Goal: Communication & Community: Share content

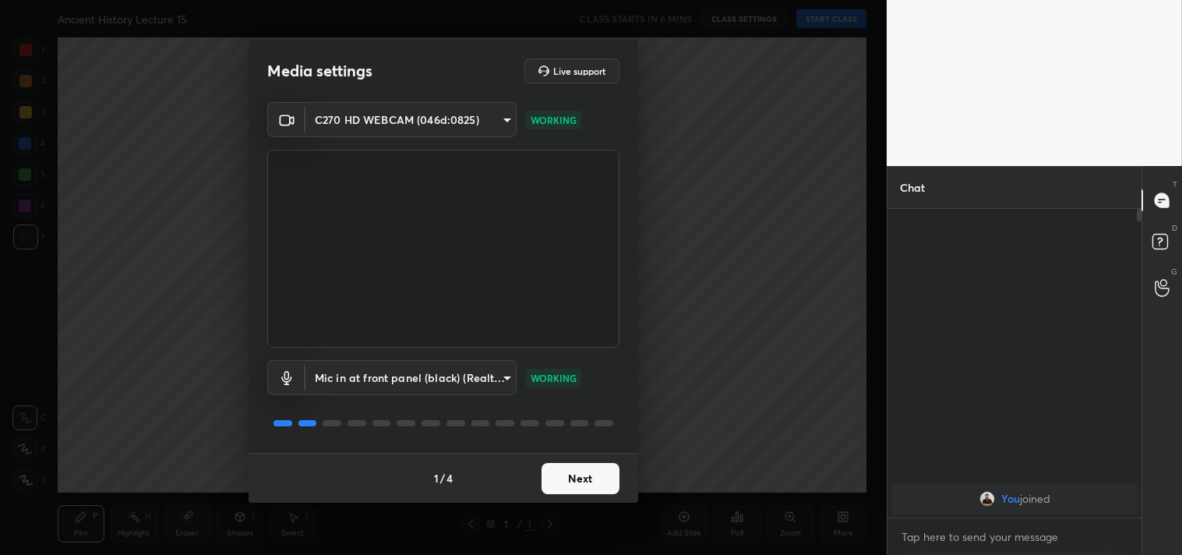
click at [595, 479] on button "Next" at bounding box center [581, 478] width 78 height 31
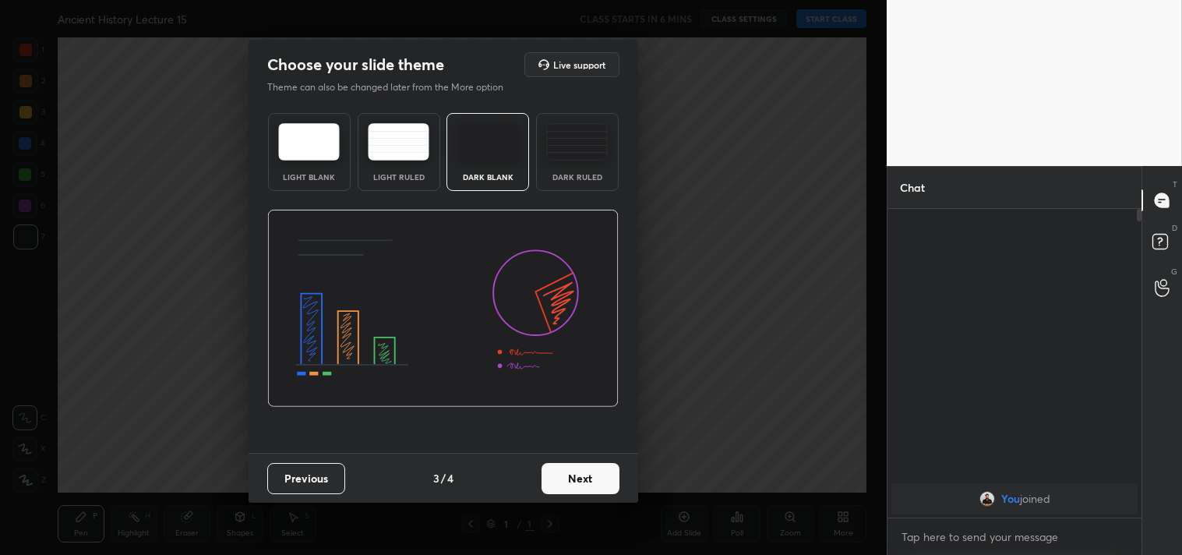
click at [595, 479] on button "Next" at bounding box center [581, 478] width 78 height 31
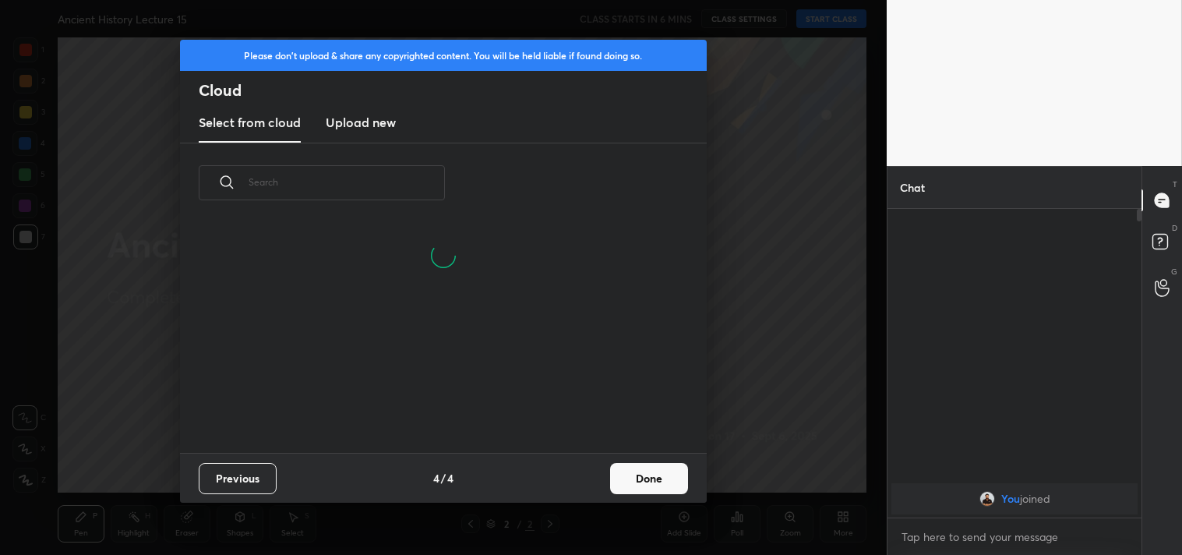
click at [674, 485] on button "Done" at bounding box center [649, 478] width 78 height 31
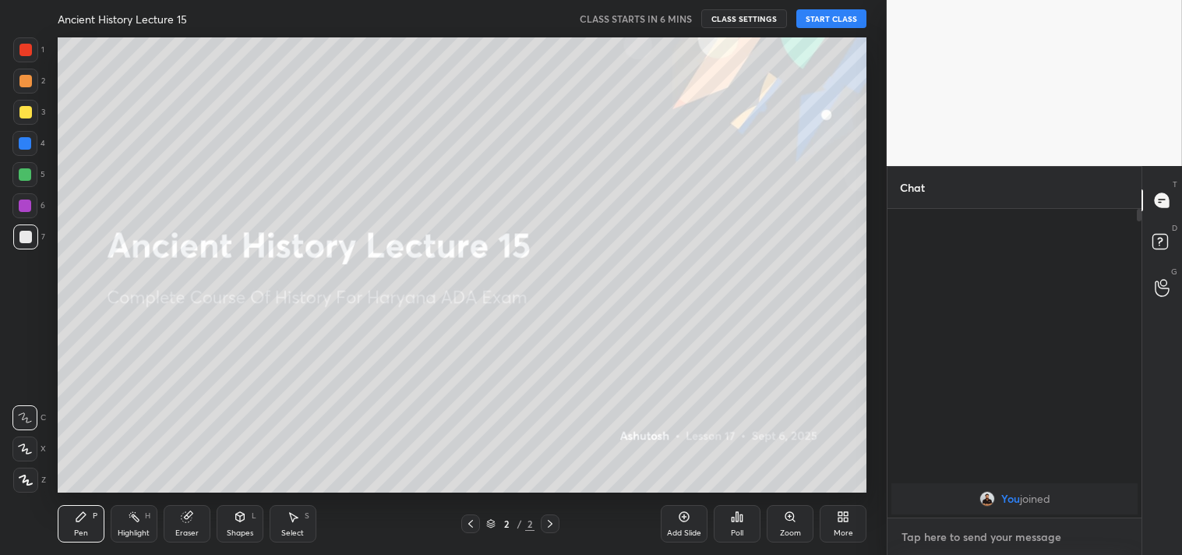
type textarea "x"
click at [964, 527] on textarea at bounding box center [1014, 536] width 229 height 25
paste textarea "[URL][DOMAIN_NAME]"
type textarea "[URL][DOMAIN_NAME]"
type textarea "x"
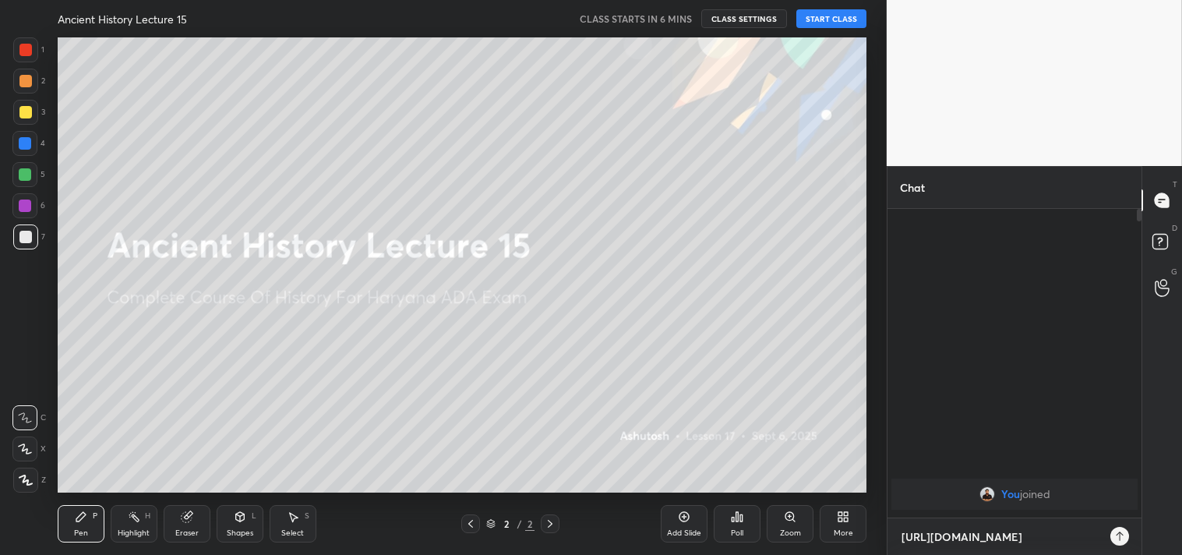
scroll to position [174, 249]
type textarea "[URL][DOMAIN_NAME]"
type textarea "x"
click at [1116, 539] on icon at bounding box center [1117, 536] width 12 height 12
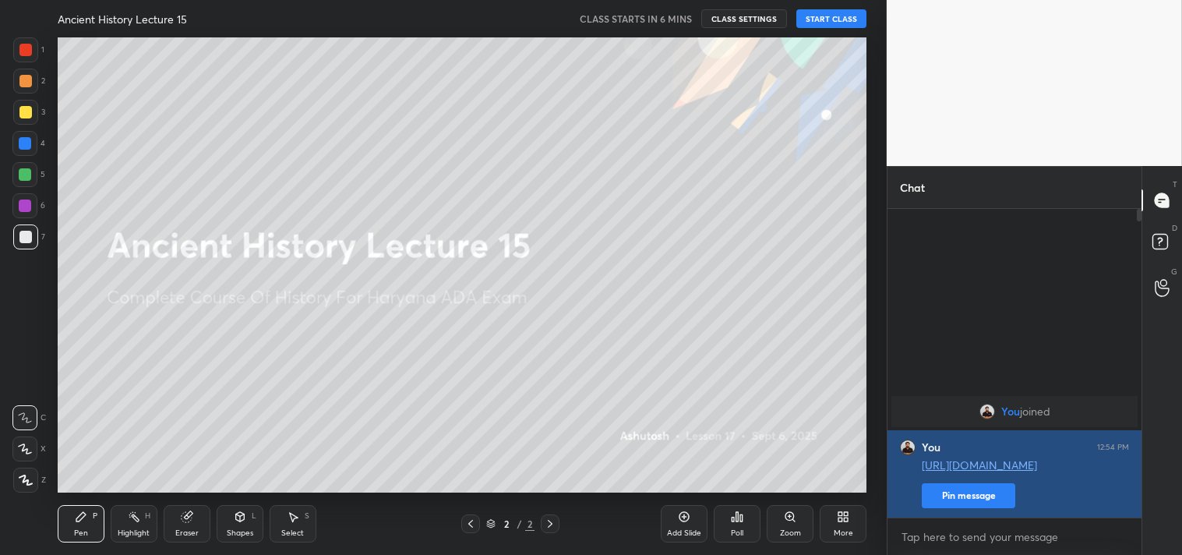
click at [973, 499] on button "Pin message" at bounding box center [969, 495] width 94 height 25
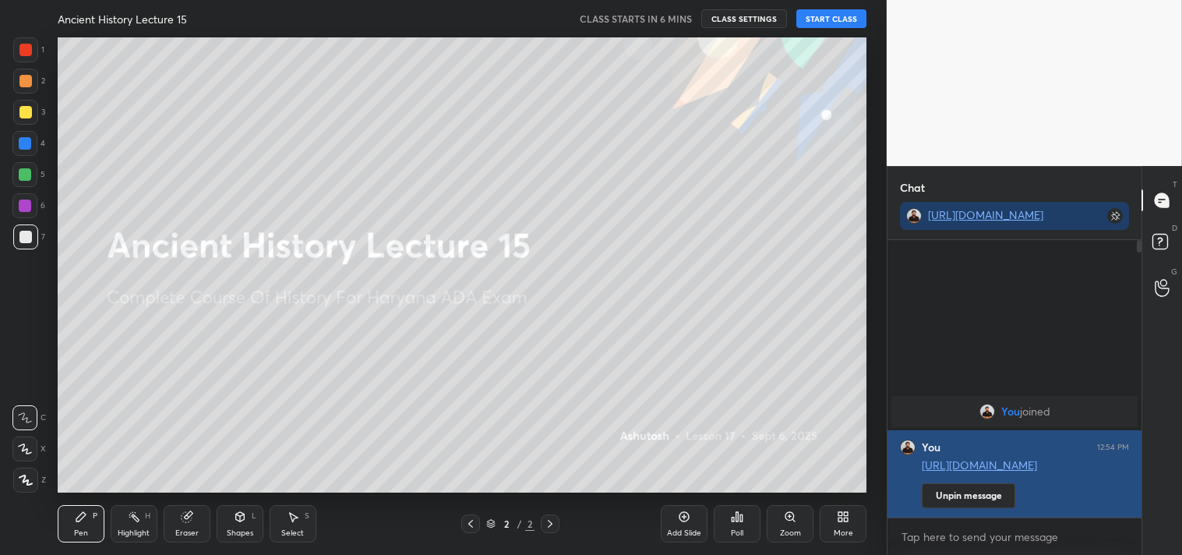
scroll to position [143, 249]
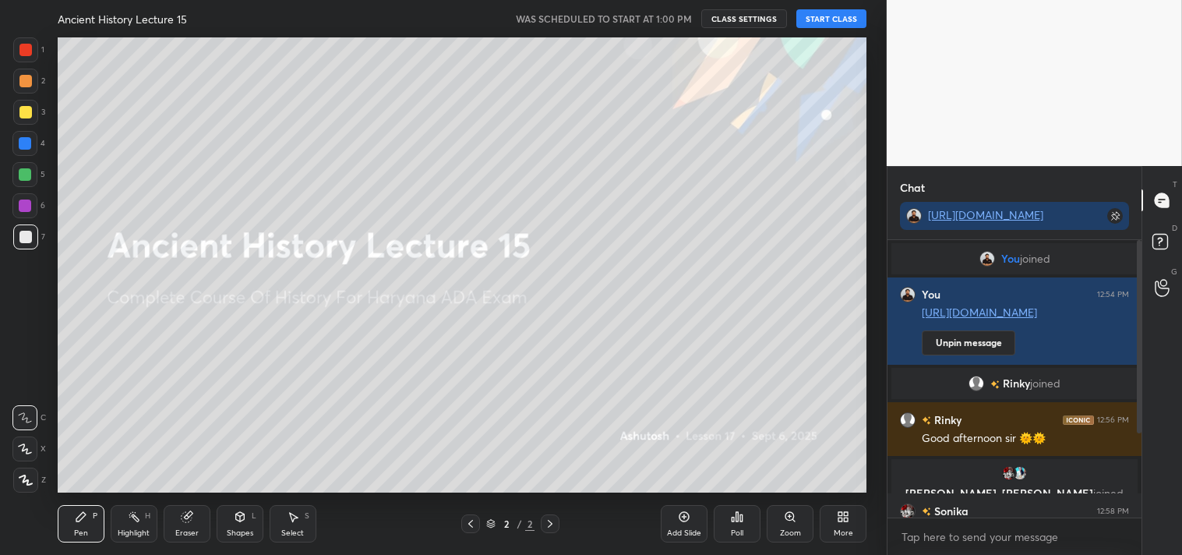
click at [837, 16] on button "START CLASS" at bounding box center [831, 18] width 70 height 19
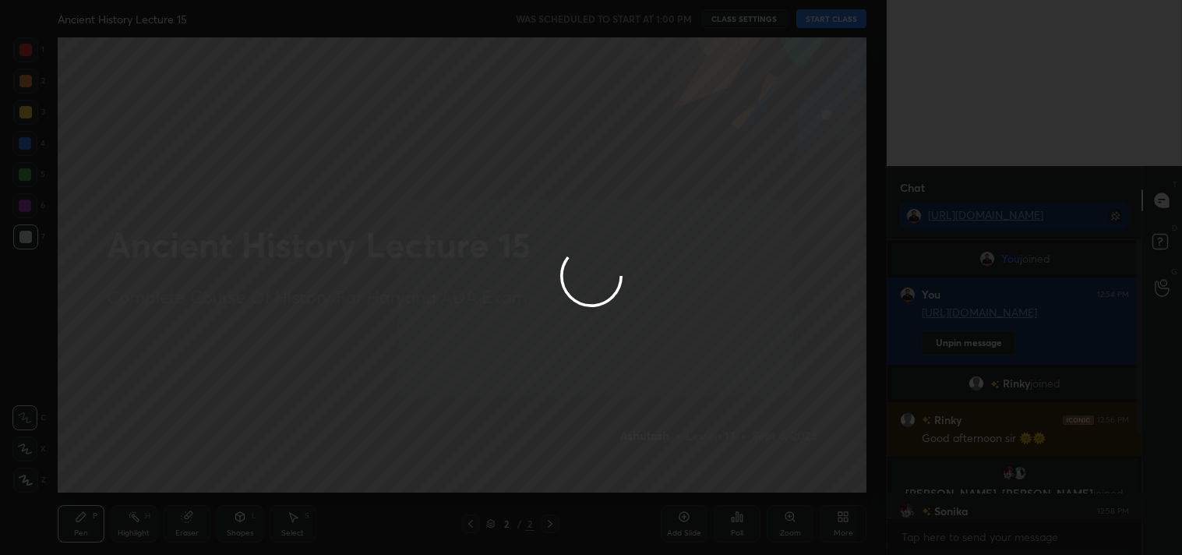
type textarea "x"
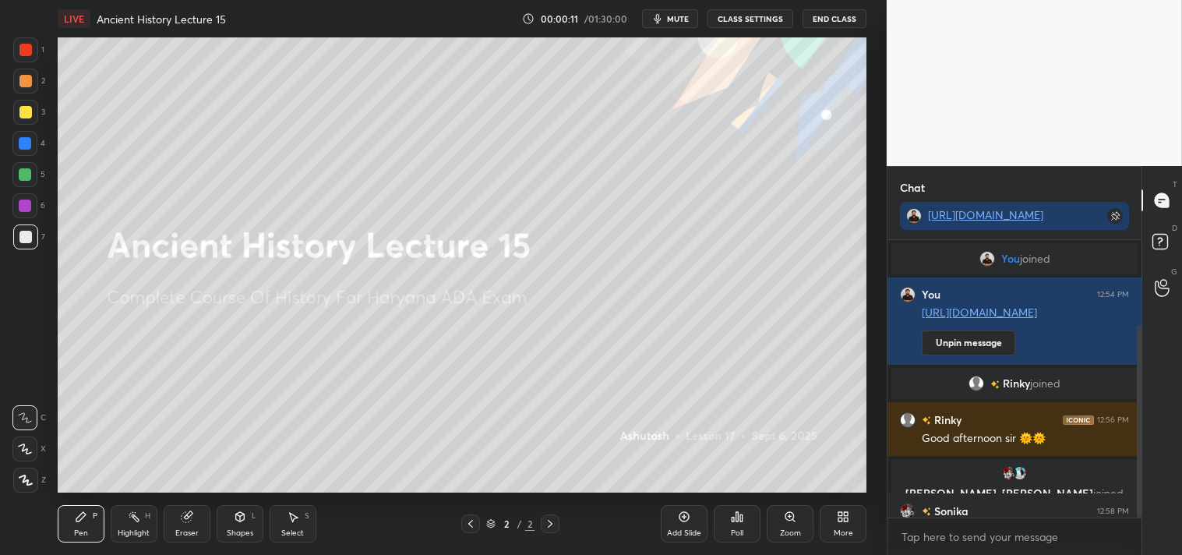
scroll to position [121, 0]
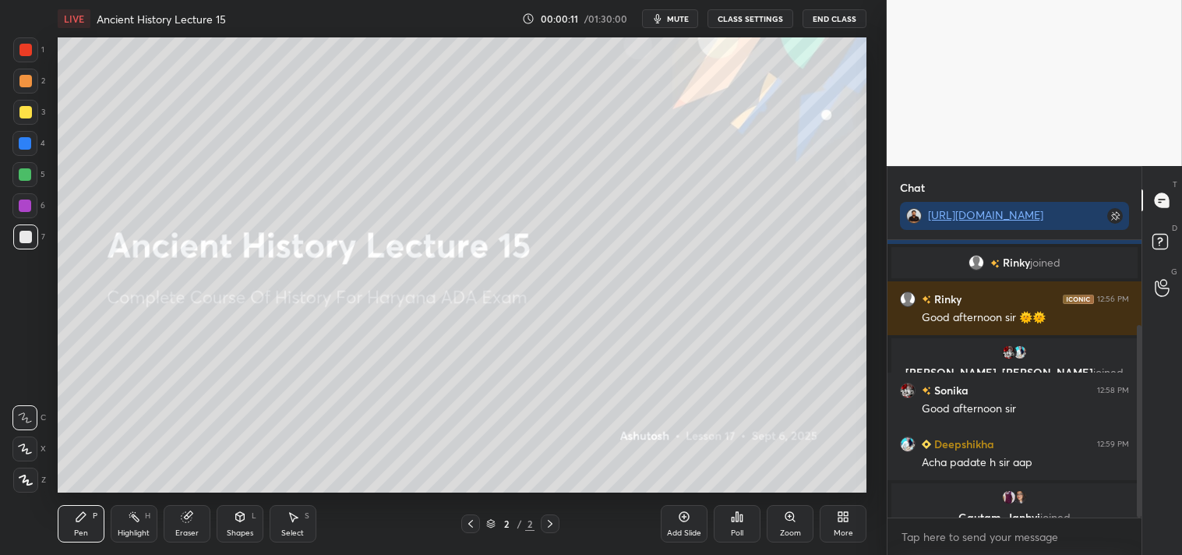
drag, startPoint x: 1140, startPoint y: 403, endPoint x: 1142, endPoint y: 438, distance: 35.1
click at [1142, 438] on div "Chat [URL][DOMAIN_NAME] You joined You 12:54 PM [URL][DOMAIN_NAME] Unpin messag…" at bounding box center [1034, 360] width 295 height 389
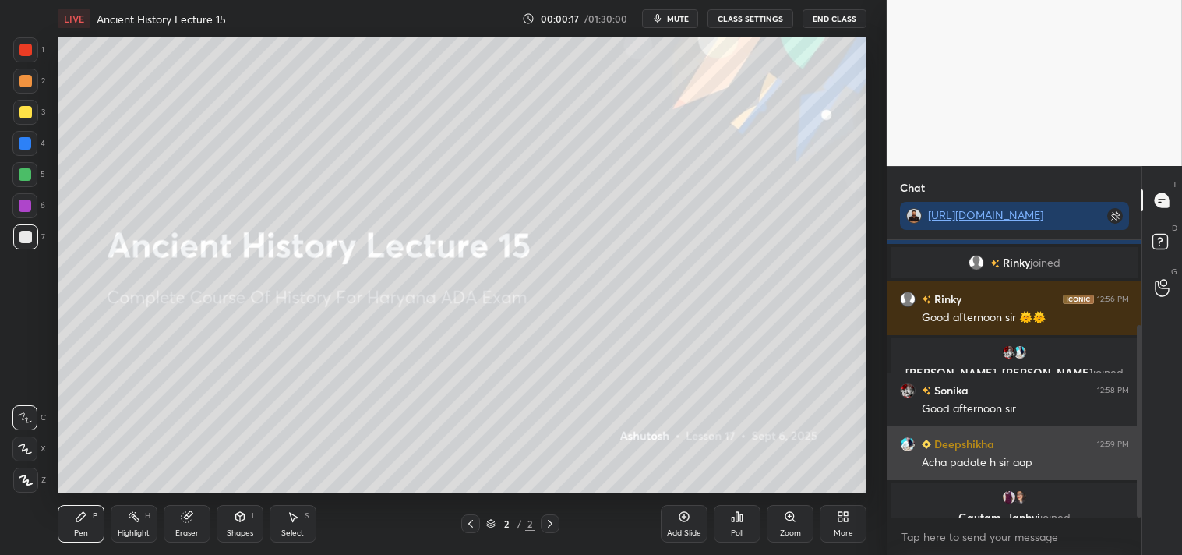
click at [959, 441] on h6 "Deepshikha" at bounding box center [962, 444] width 63 height 16
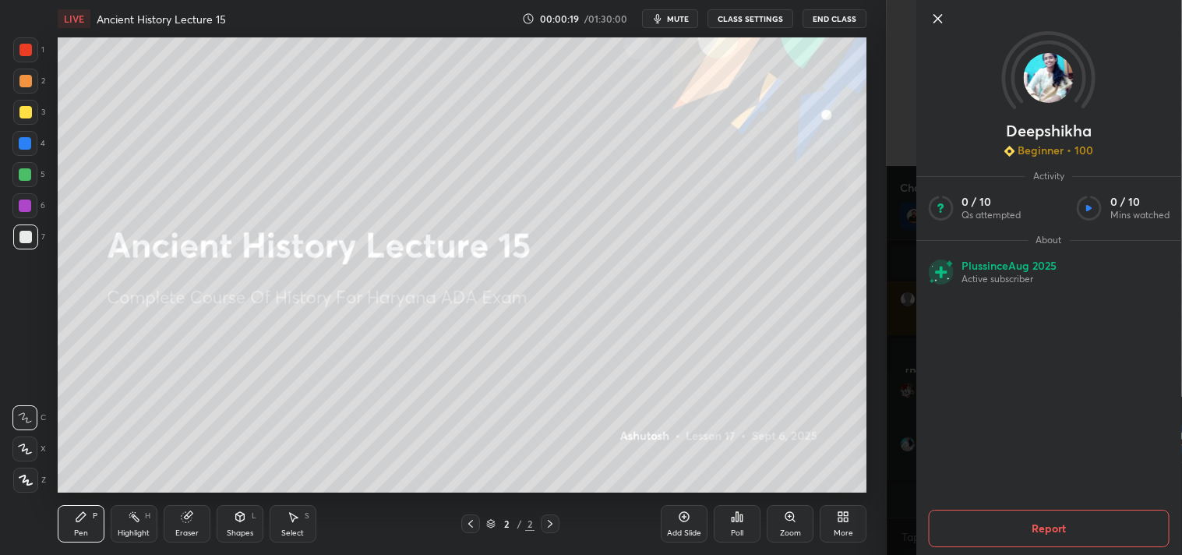
scroll to position [175, 0]
click at [941, 19] on icon at bounding box center [937, 18] width 19 height 19
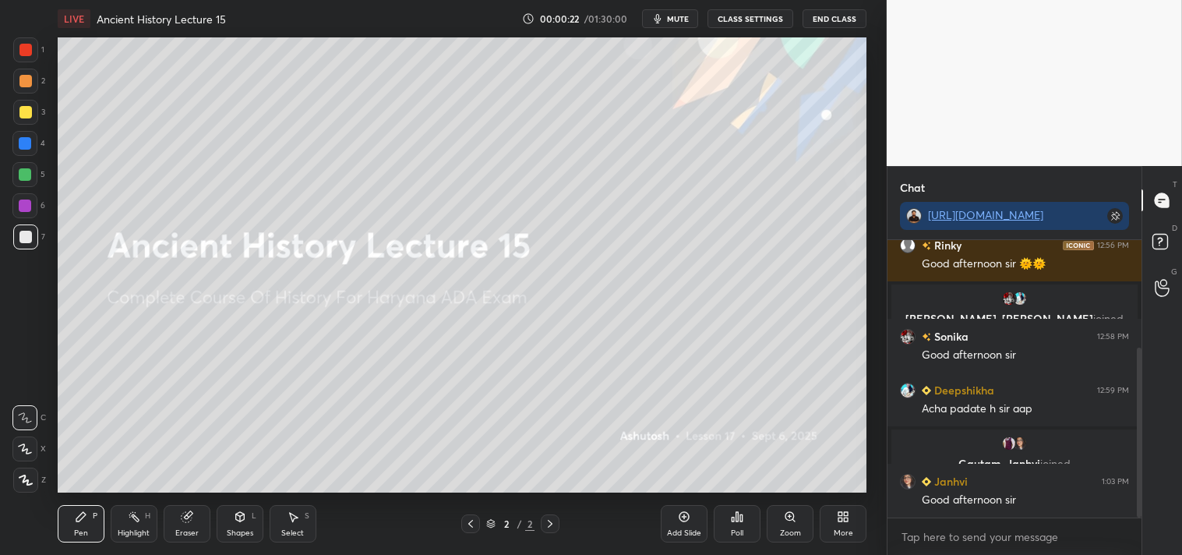
drag, startPoint x: 1140, startPoint y: 445, endPoint x: 1138, endPoint y: 500, distance: 55.4
click at [1141, 499] on div at bounding box center [1139, 433] width 5 height 170
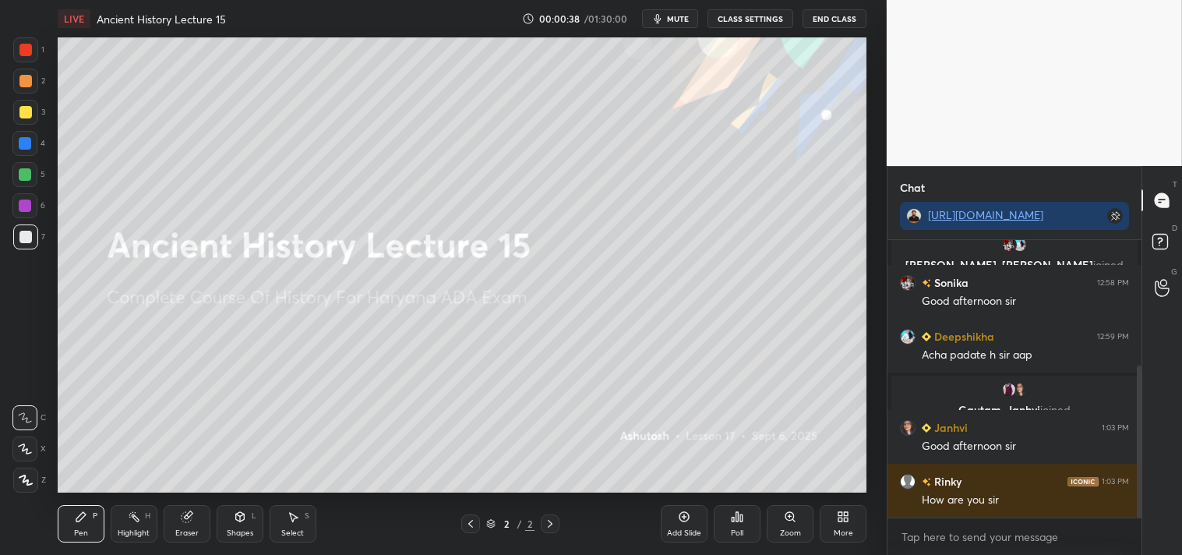
click at [690, 525] on div "Add Slide" at bounding box center [684, 523] width 47 height 37
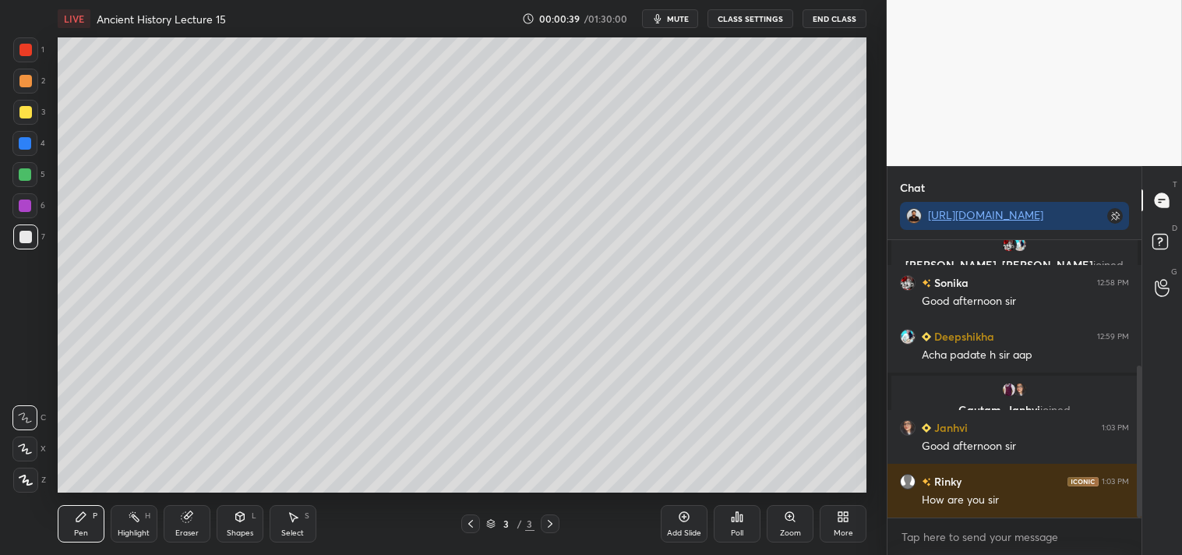
scroll to position [282, 0]
click at [952, 485] on div "[PERSON_NAME] 12:56 PM Good afternoon sir 🌞🌞 [PERSON_NAME], [PERSON_NAME] joine…" at bounding box center [1015, 378] width 254 height 277
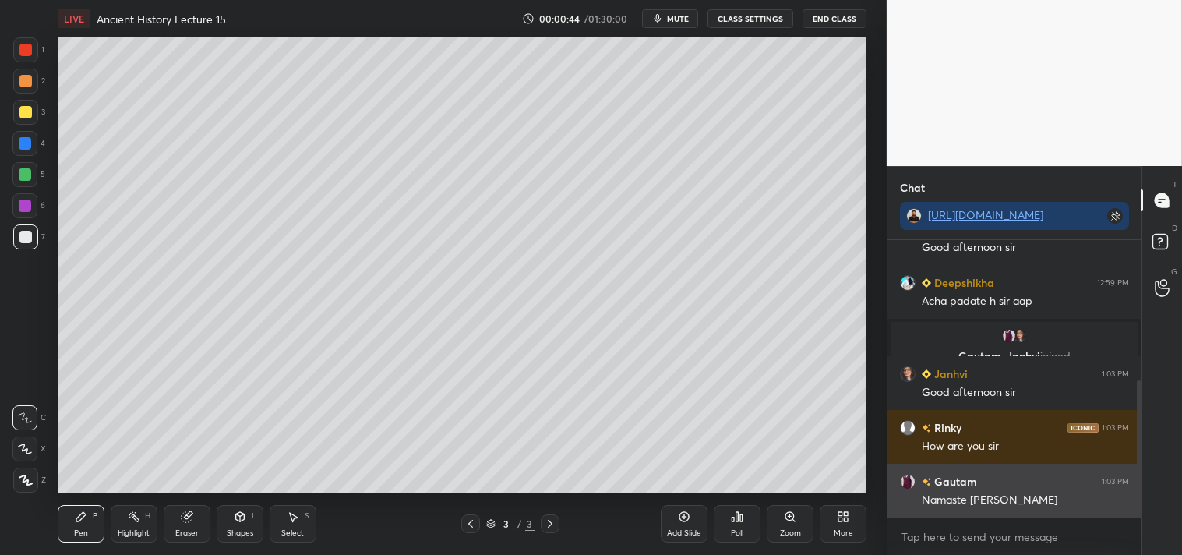
click at [952, 485] on h6 "Gautam" at bounding box center [954, 481] width 46 height 16
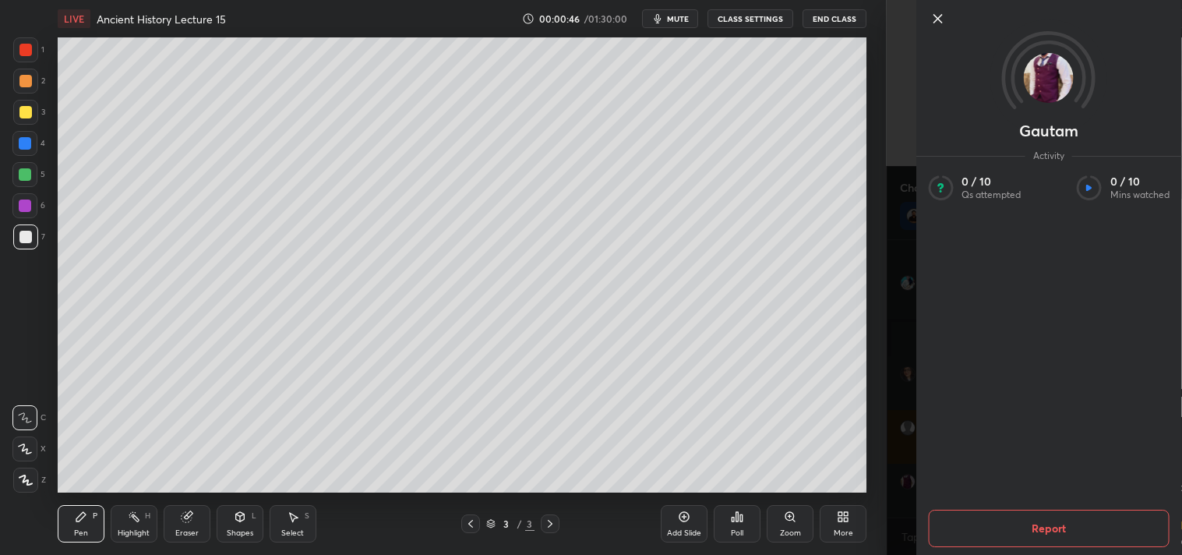
click at [938, 23] on icon at bounding box center [937, 18] width 19 height 19
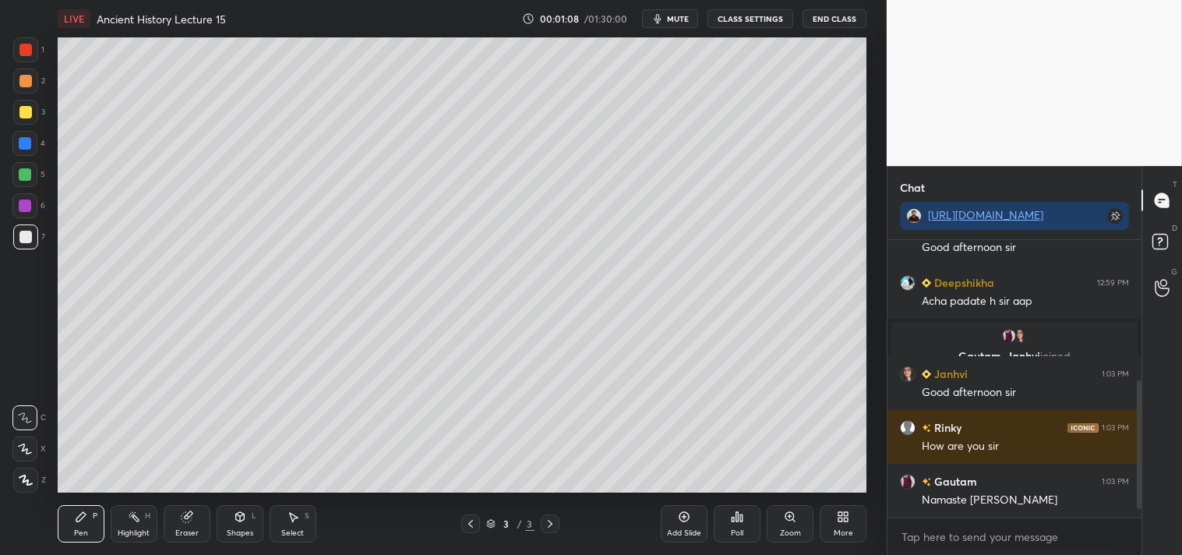
scroll to position [349, 0]
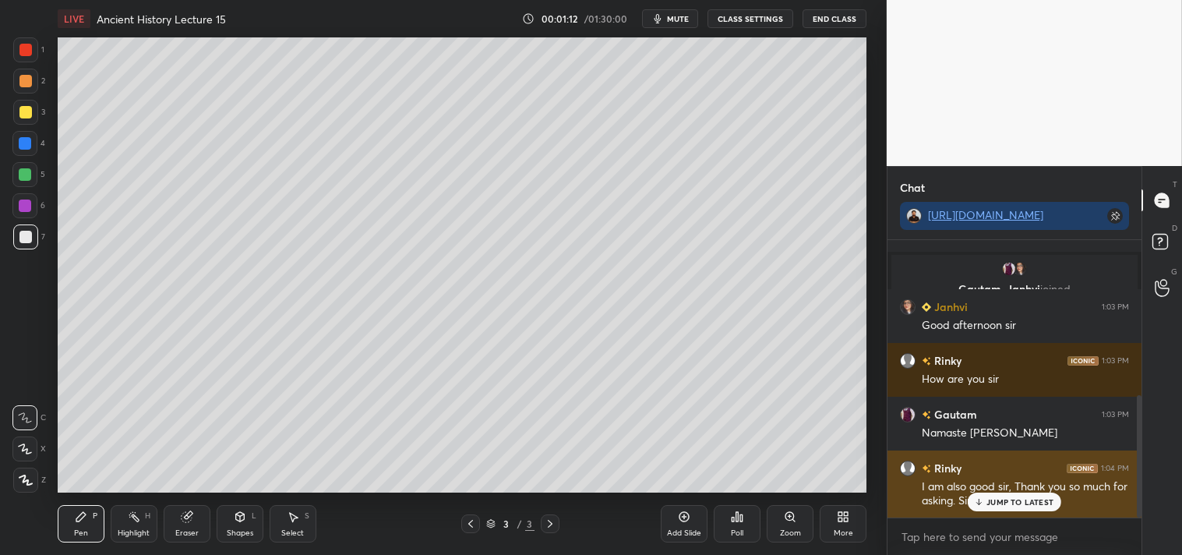
click at [1014, 504] on p "JUMP TO LATEST" at bounding box center [1020, 501] width 67 height 9
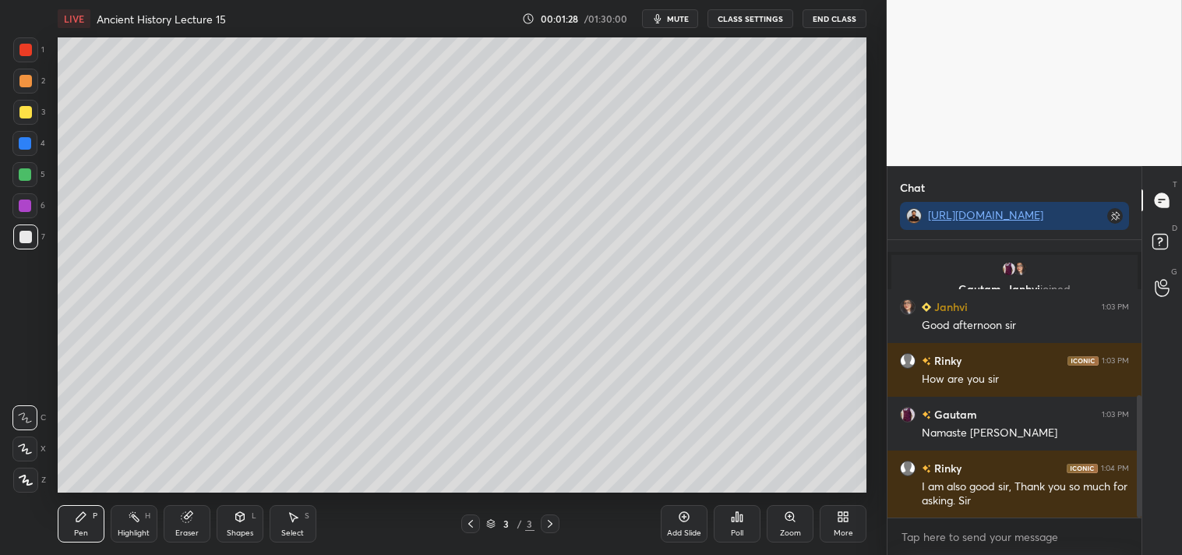
click at [26, 111] on div at bounding box center [25, 112] width 12 height 12
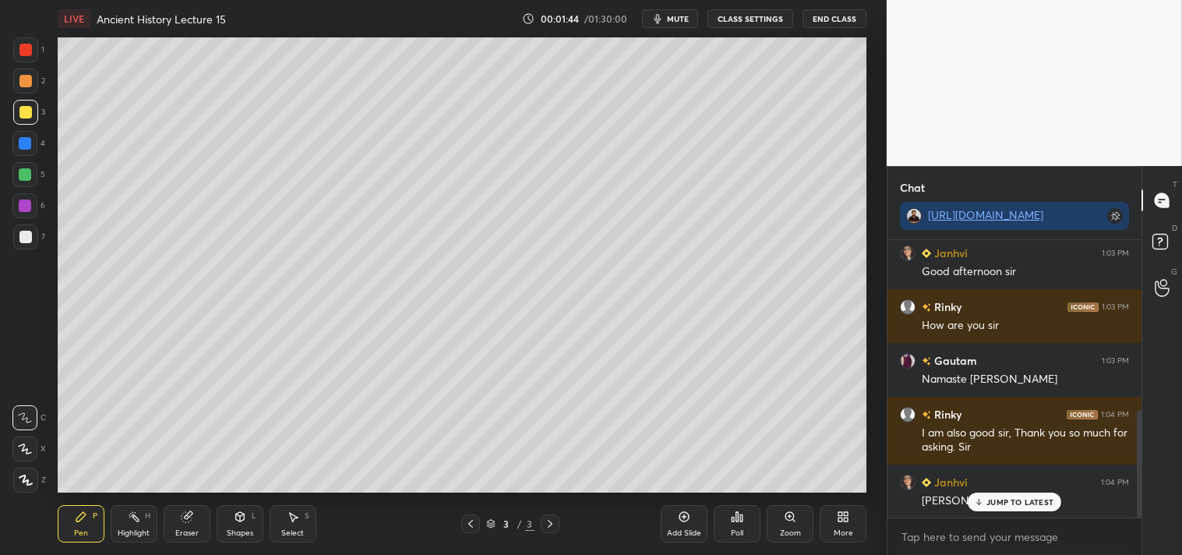
scroll to position [440, 0]
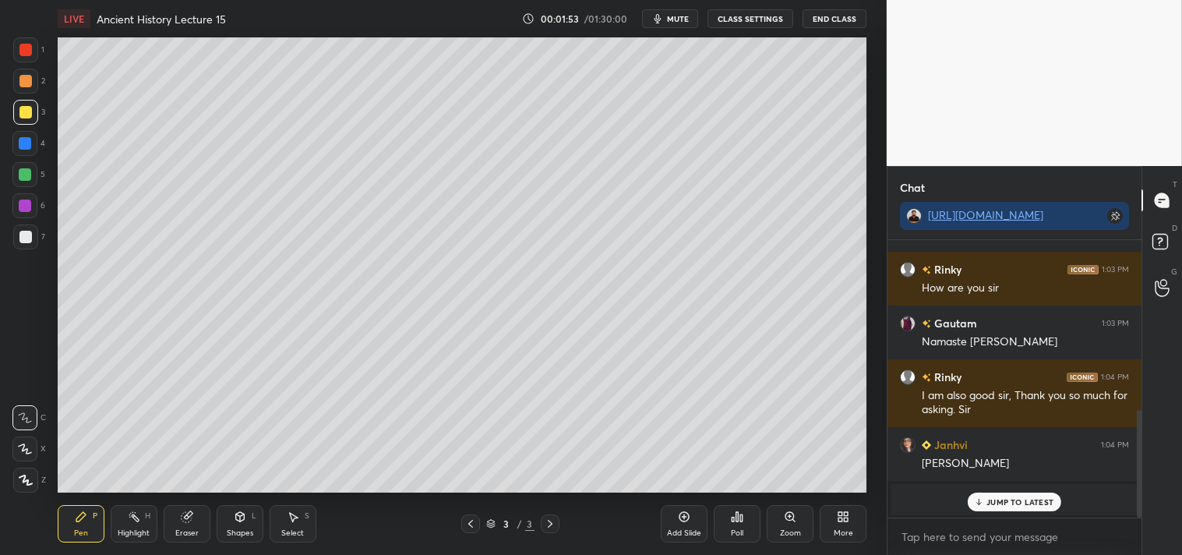
click at [1022, 501] on p "JUMP TO LATEST" at bounding box center [1020, 501] width 67 height 9
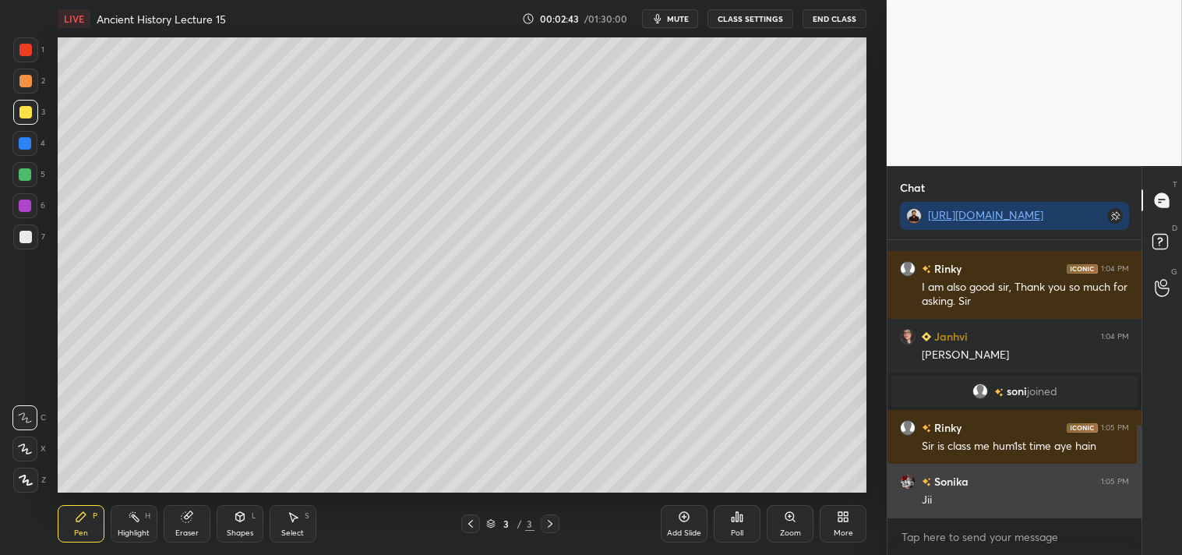
scroll to position [602, 0]
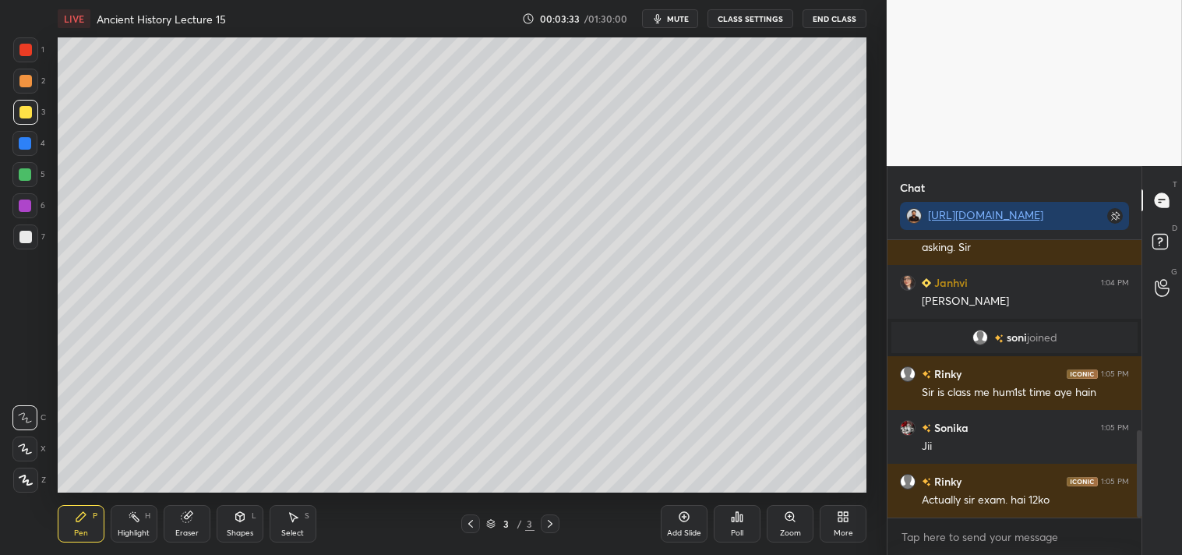
click at [683, 527] on div "Add Slide" at bounding box center [684, 523] width 47 height 37
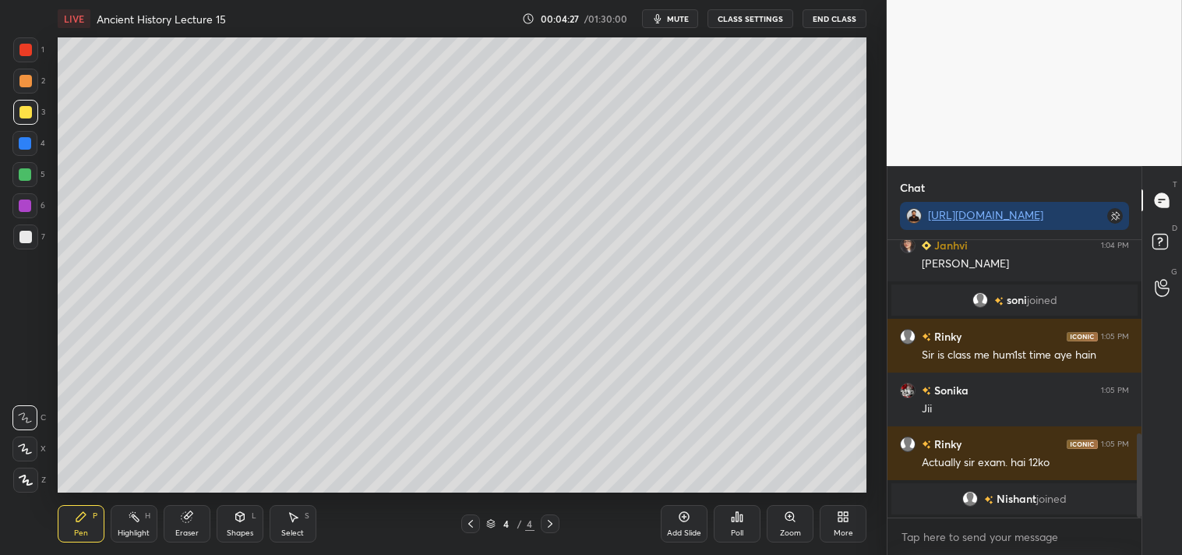
click at [474, 524] on icon at bounding box center [470, 523] width 12 height 12
click at [26, 236] on div at bounding box center [25, 237] width 12 height 12
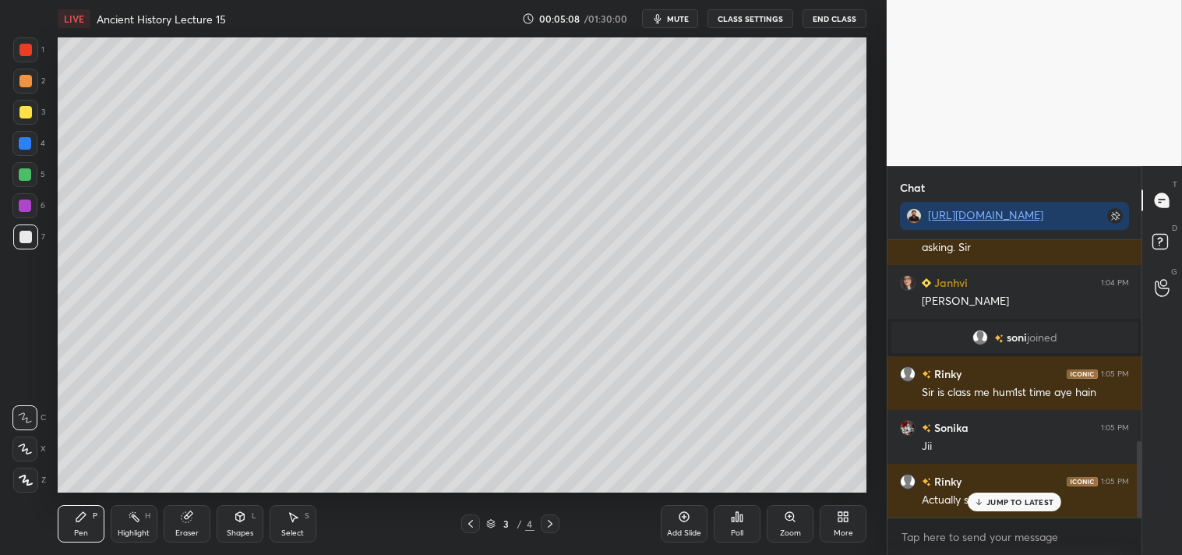
scroll to position [730, 0]
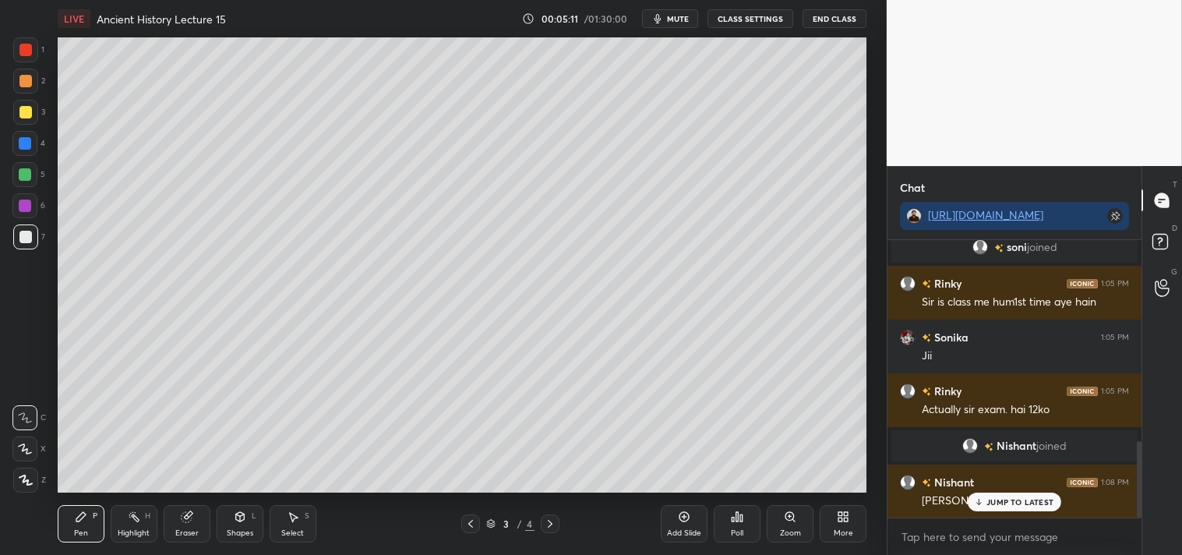
click at [1022, 500] on p "JUMP TO LATEST" at bounding box center [1020, 501] width 67 height 9
click at [25, 110] on div at bounding box center [25, 112] width 12 height 12
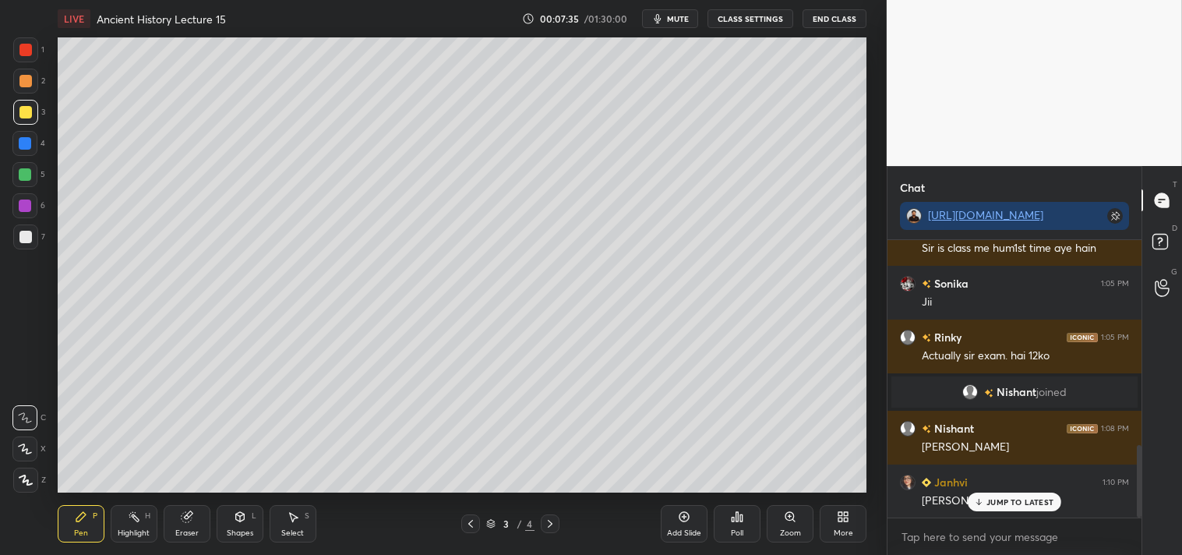
click at [691, 521] on div "Add Slide" at bounding box center [684, 523] width 47 height 37
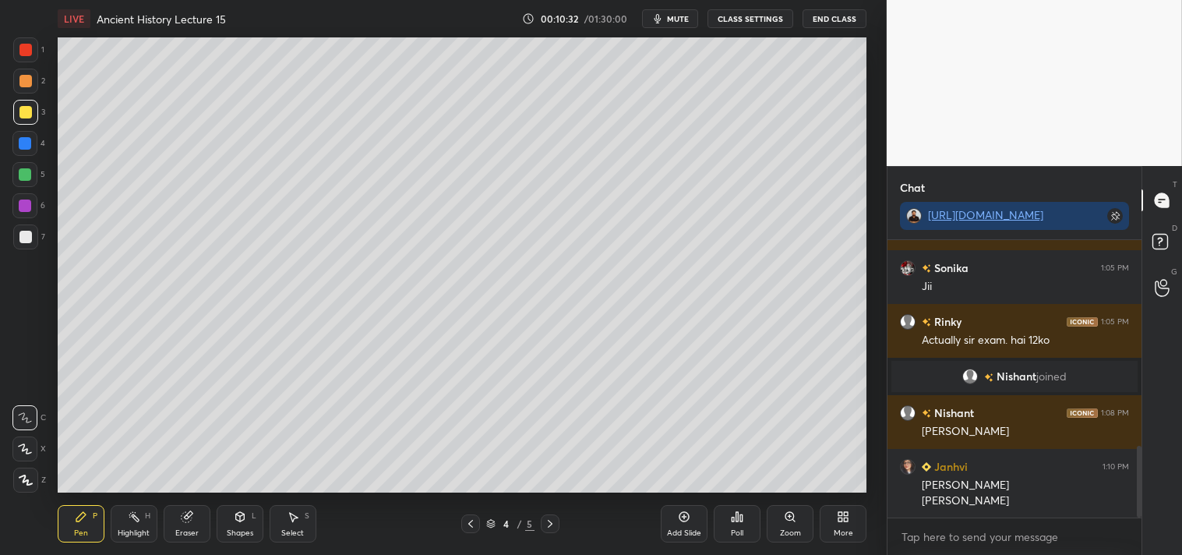
click at [697, 524] on div "Add Slide" at bounding box center [684, 523] width 47 height 37
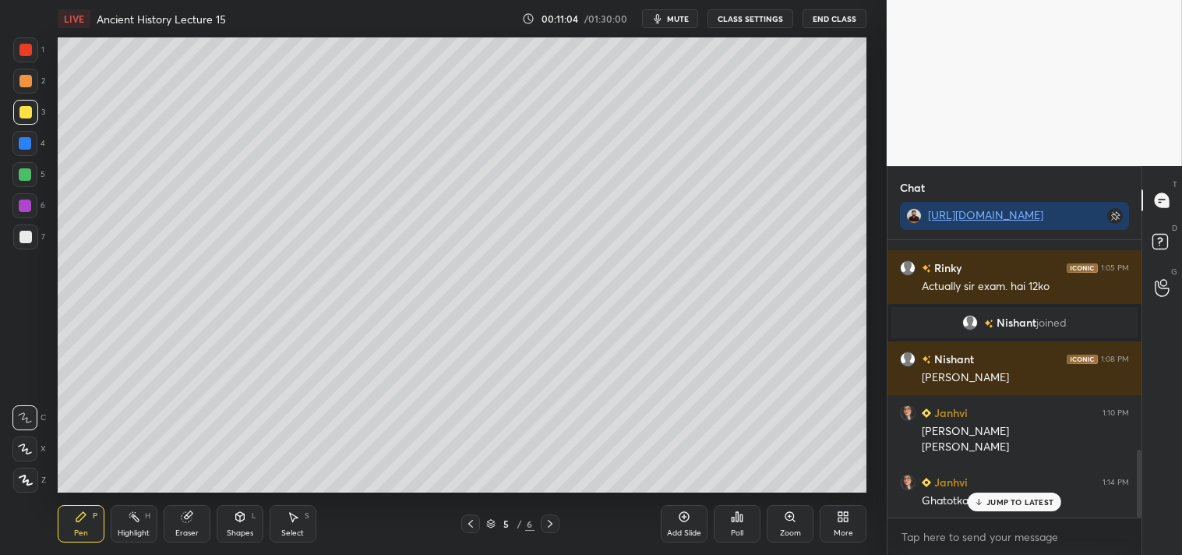
click at [1022, 502] on p "JUMP TO LATEST" at bounding box center [1020, 501] width 67 height 9
click at [26, 239] on div at bounding box center [25, 237] width 12 height 12
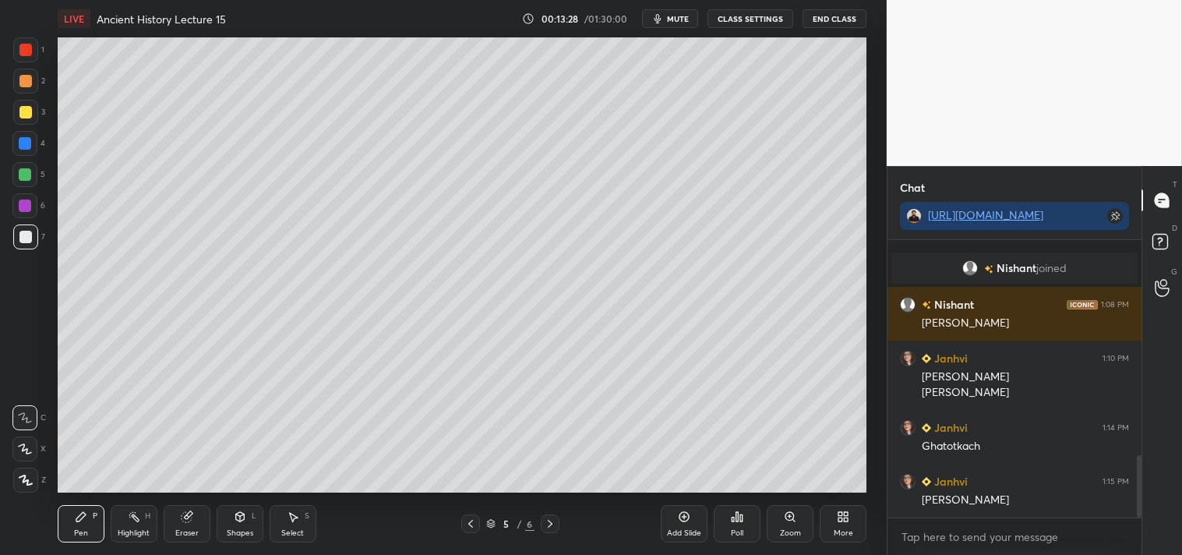
scroll to position [962, 0]
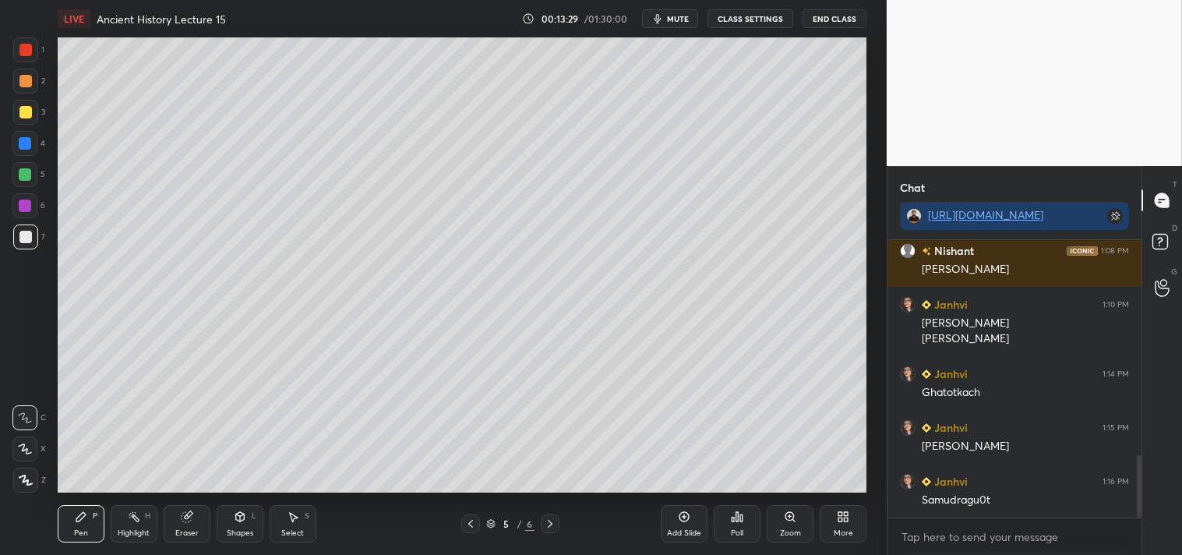
click at [686, 525] on div "Add Slide" at bounding box center [684, 523] width 47 height 37
click at [471, 519] on icon at bounding box center [470, 523] width 12 height 12
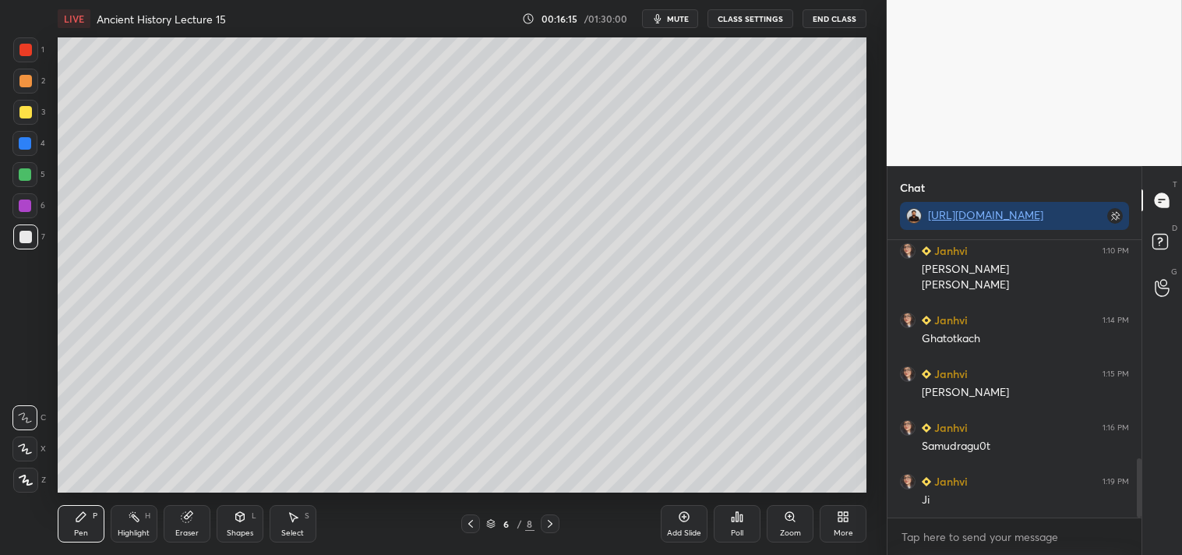
click at [556, 525] on icon at bounding box center [550, 523] width 12 height 12
click at [694, 516] on div "Add Slide" at bounding box center [684, 523] width 47 height 37
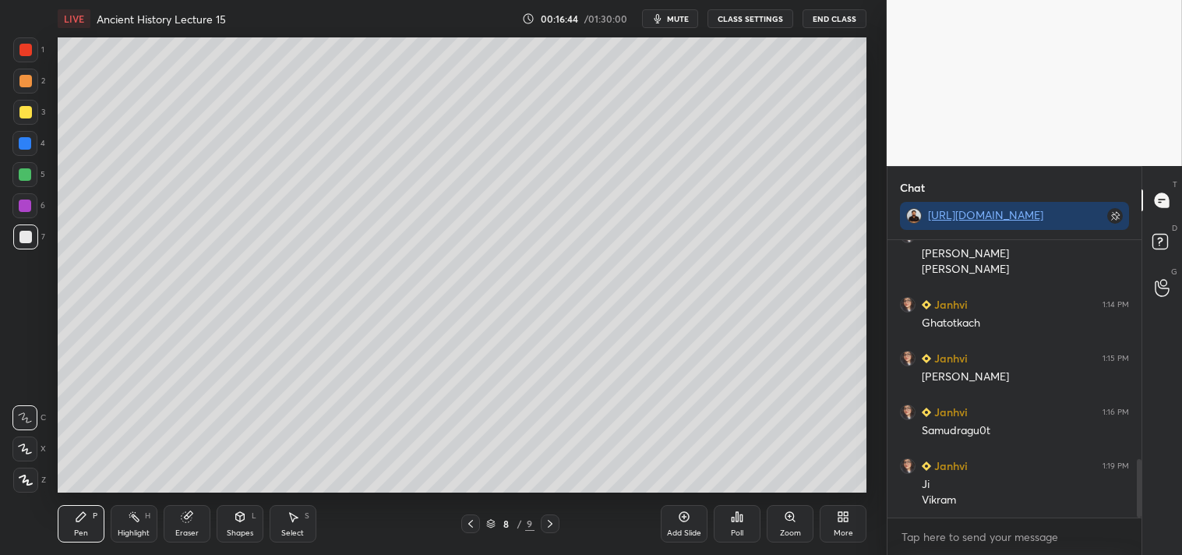
click at [28, 107] on div at bounding box center [25, 112] width 12 height 12
click at [26, 231] on div at bounding box center [25, 237] width 12 height 12
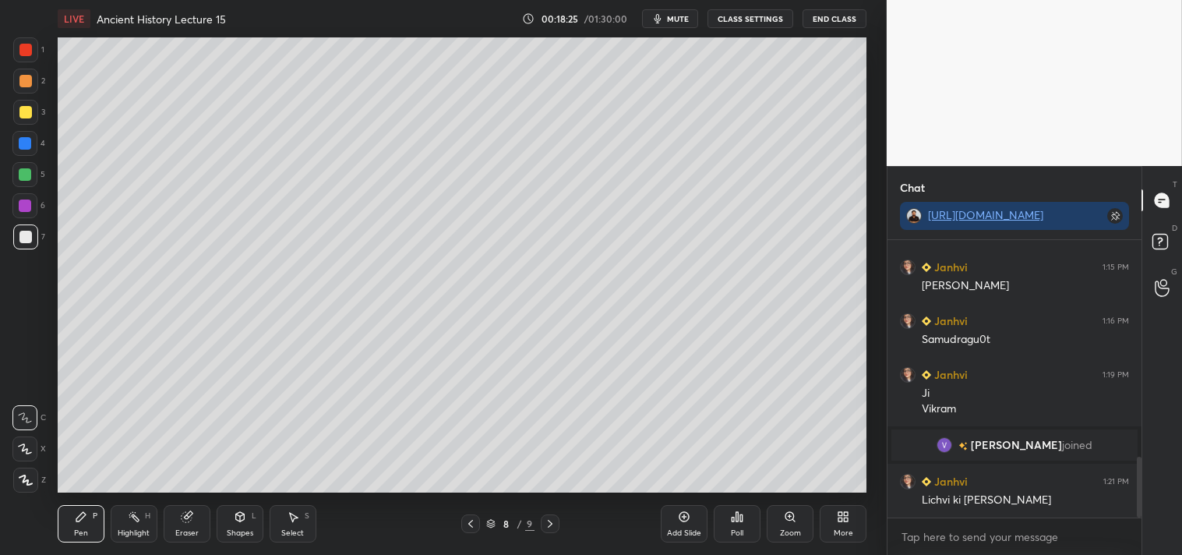
scroll to position [983, 0]
click at [682, 524] on div "Add Slide" at bounding box center [684, 523] width 47 height 37
click at [24, 111] on div at bounding box center [25, 112] width 12 height 12
click at [21, 232] on div at bounding box center [25, 237] width 12 height 12
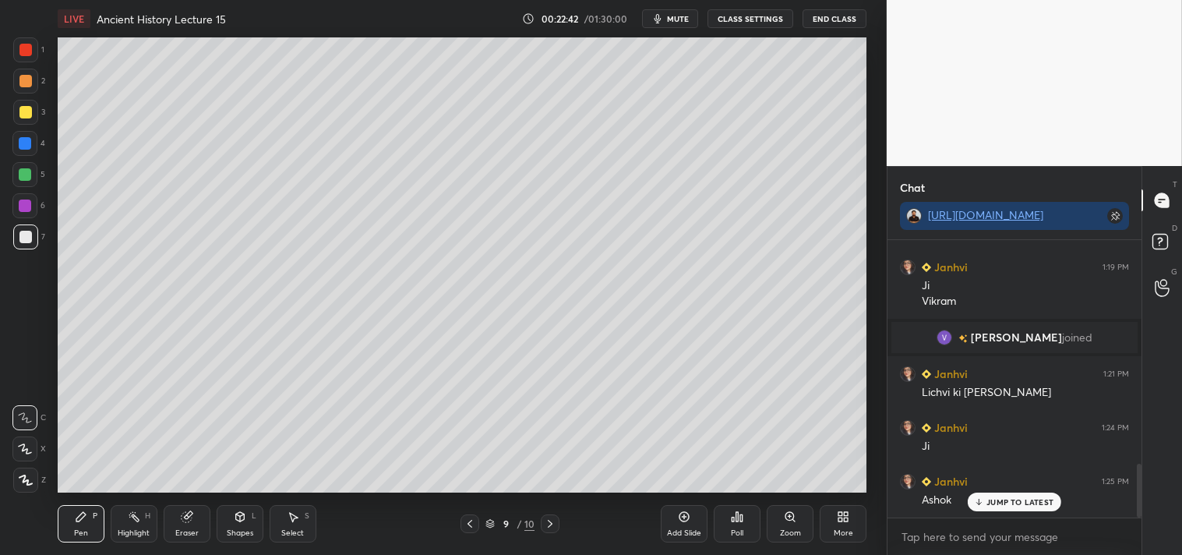
scroll to position [1144, 0]
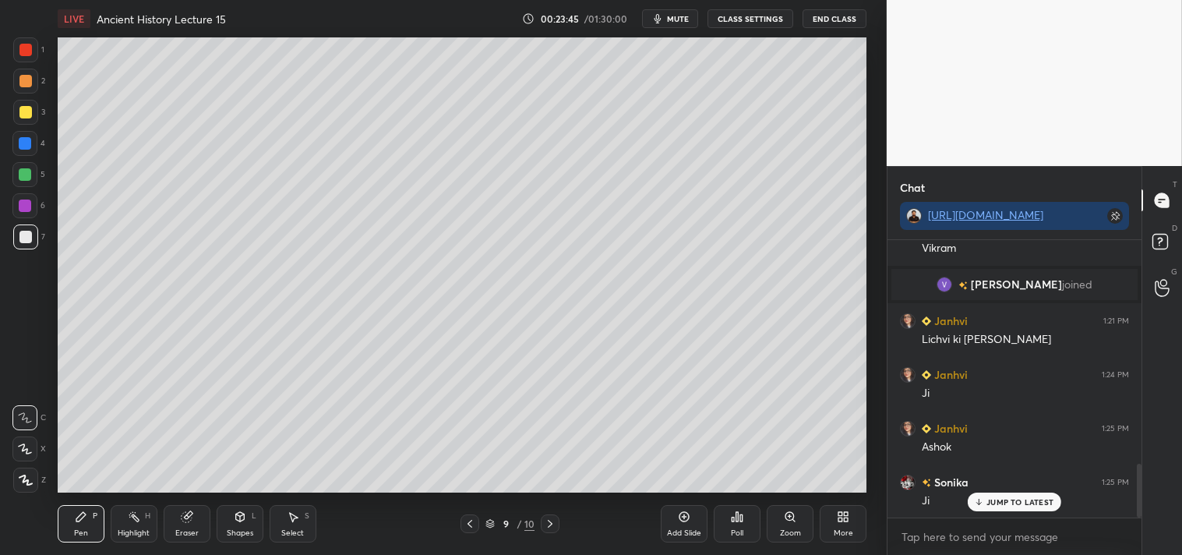
click at [690, 525] on div "Add Slide" at bounding box center [684, 523] width 47 height 37
click at [24, 107] on div at bounding box center [25, 112] width 12 height 12
click at [470, 523] on icon at bounding box center [470, 523] width 12 height 12
click at [555, 519] on icon at bounding box center [550, 523] width 12 height 12
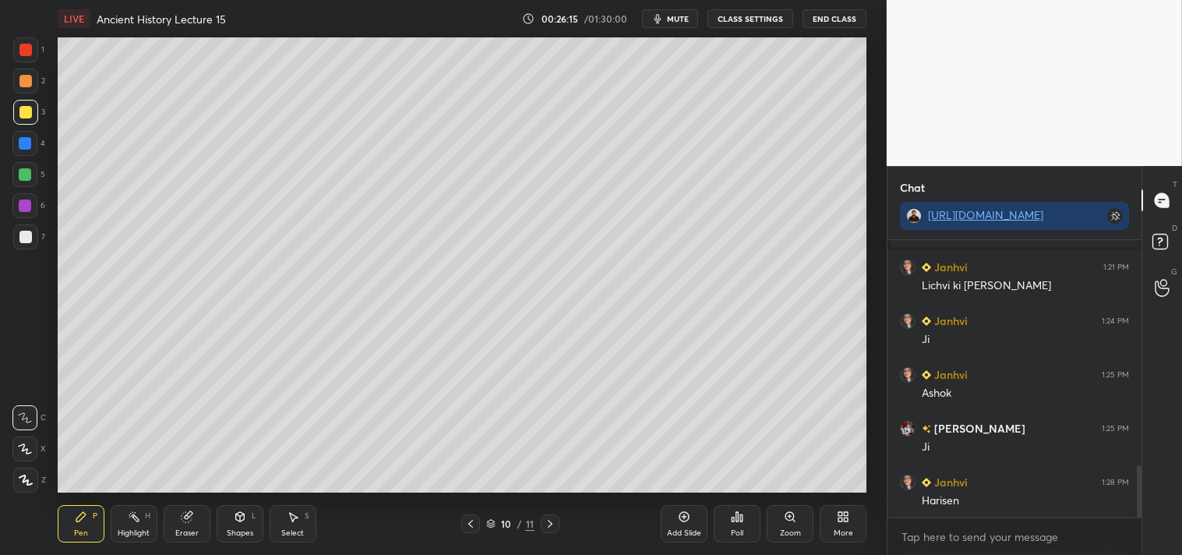
scroll to position [1252, 0]
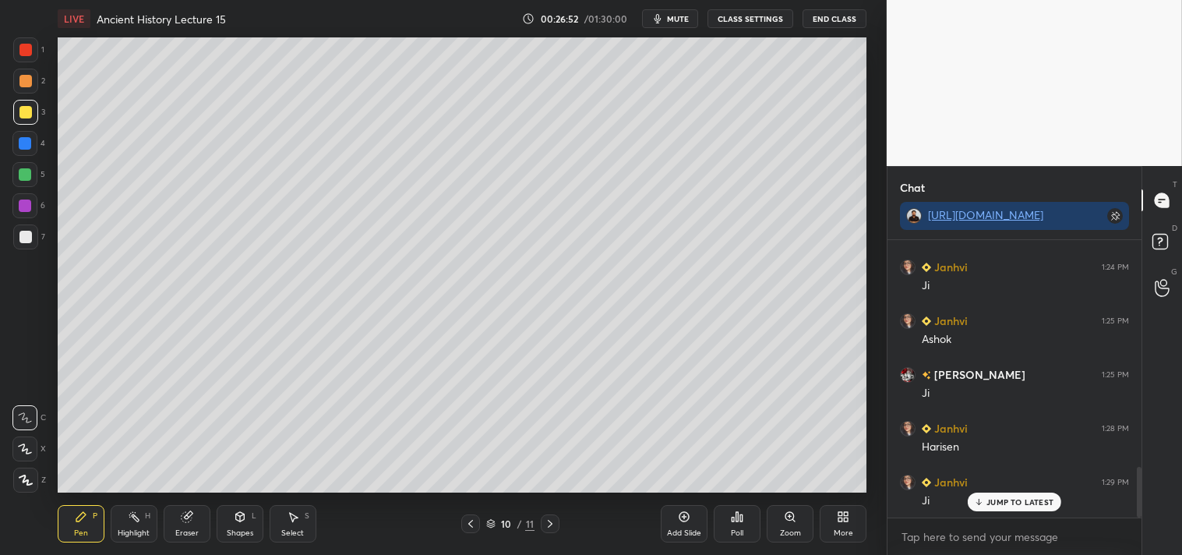
click at [19, 236] on div at bounding box center [25, 237] width 12 height 12
click at [21, 113] on div at bounding box center [25, 112] width 12 height 12
click at [1008, 497] on p "JUMP TO LATEST" at bounding box center [1020, 501] width 67 height 9
click at [691, 520] on div "Add Slide" at bounding box center [684, 523] width 47 height 37
click at [29, 234] on div at bounding box center [25, 237] width 12 height 12
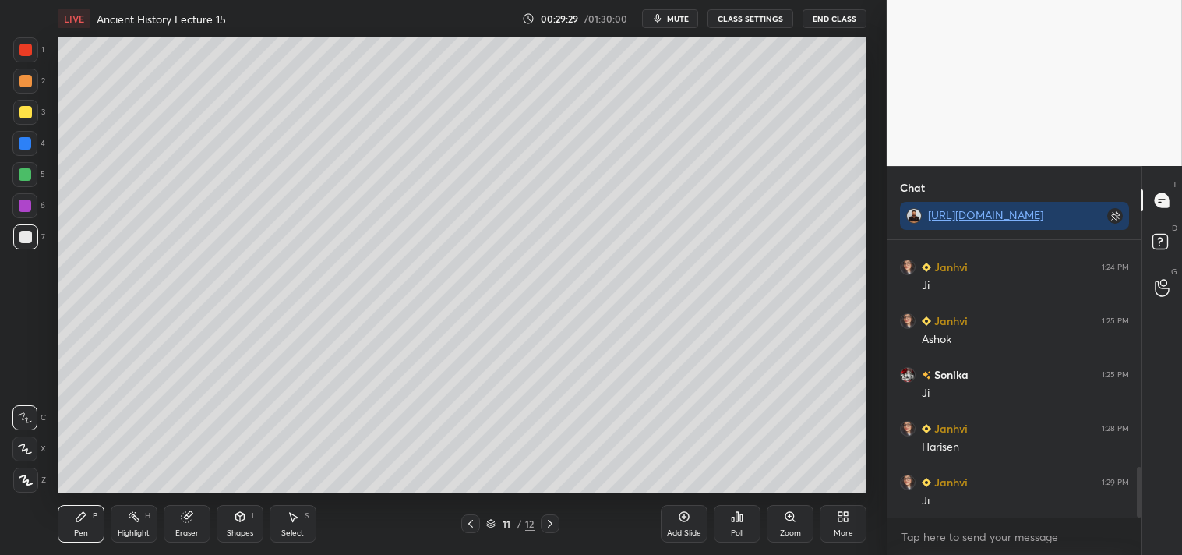
click at [188, 526] on div "Eraser" at bounding box center [187, 523] width 47 height 37
click at [76, 529] on div "Pen" at bounding box center [81, 533] width 14 height 8
click at [19, 112] on div at bounding box center [25, 112] width 12 height 12
click at [686, 515] on icon at bounding box center [684, 516] width 12 height 12
click at [470, 522] on icon at bounding box center [470, 524] width 5 height 8
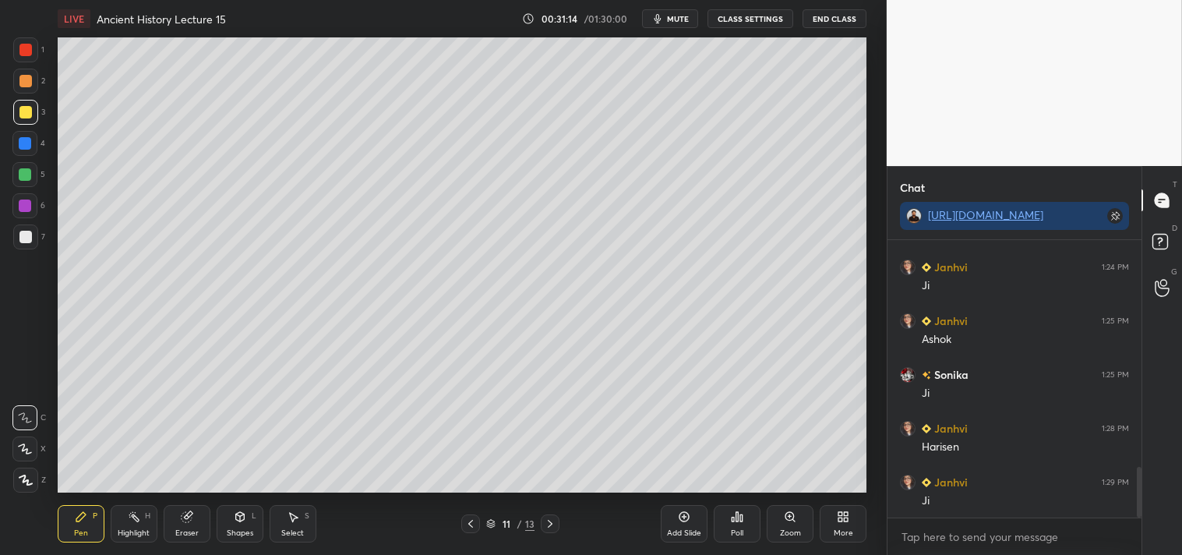
click at [468, 524] on icon at bounding box center [470, 523] width 12 height 12
click at [31, 239] on div at bounding box center [25, 236] width 25 height 25
click at [554, 525] on icon at bounding box center [550, 523] width 12 height 12
click at [553, 522] on icon at bounding box center [550, 523] width 12 height 12
click at [470, 523] on icon at bounding box center [470, 523] width 12 height 12
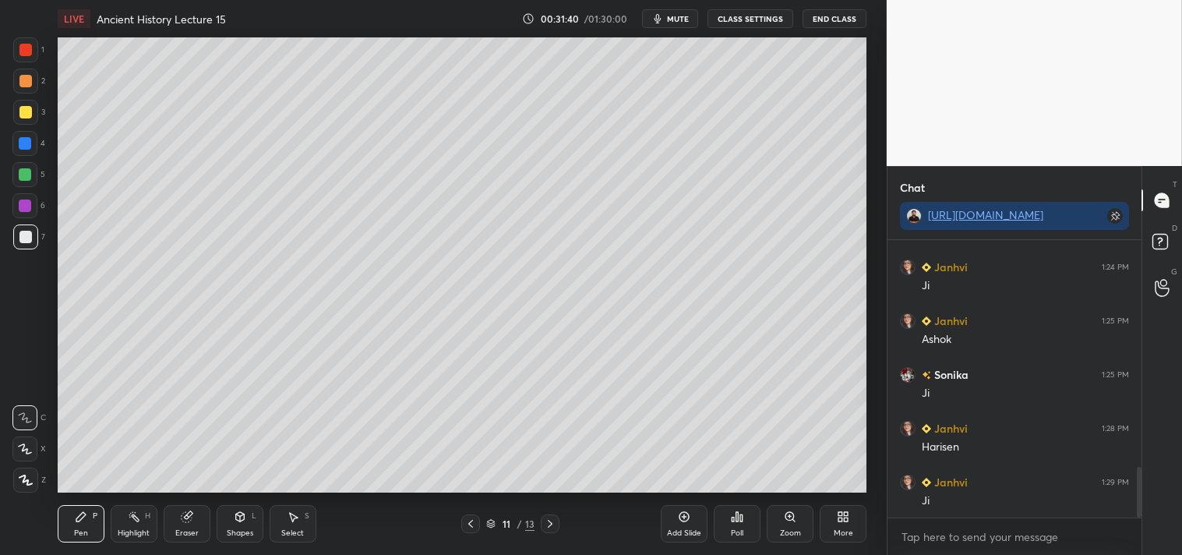
click at [556, 519] on div at bounding box center [550, 523] width 19 height 19
click at [24, 117] on div at bounding box center [25, 112] width 25 height 25
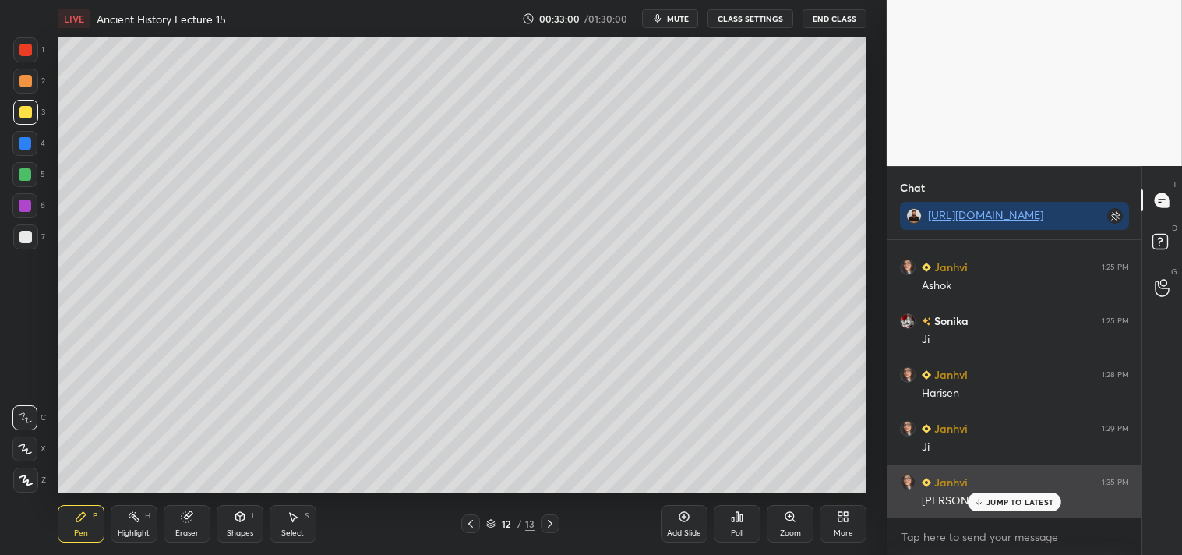
click at [1015, 502] on p "JUMP TO LATEST" at bounding box center [1020, 501] width 67 height 9
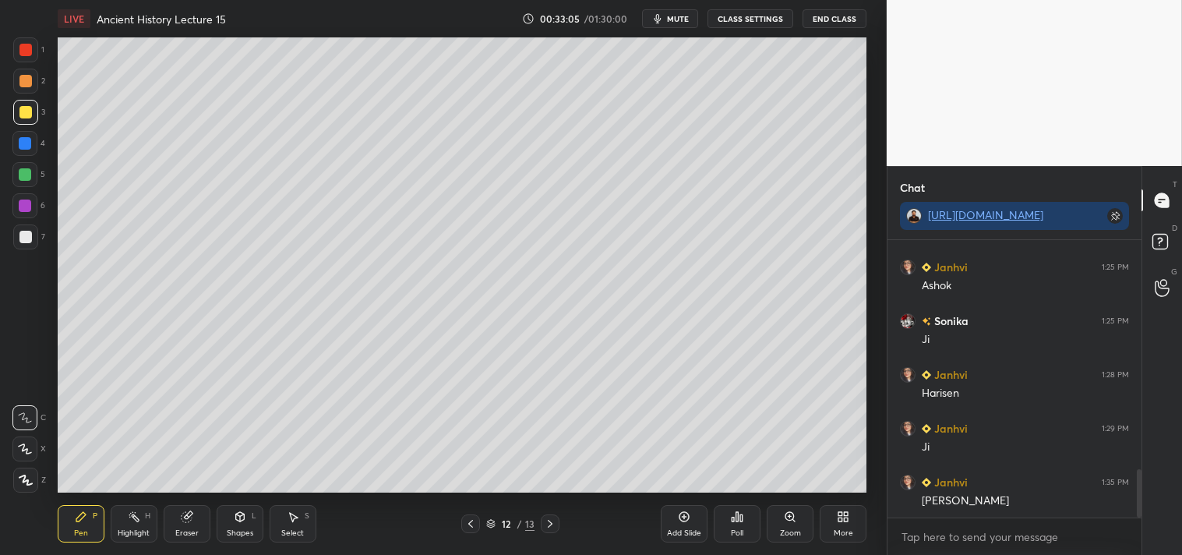
click at [551, 521] on icon at bounding box center [550, 523] width 12 height 12
click at [184, 520] on div "Eraser" at bounding box center [187, 523] width 47 height 37
click at [28, 483] on span "Erase all" at bounding box center [24, 480] width 23 height 11
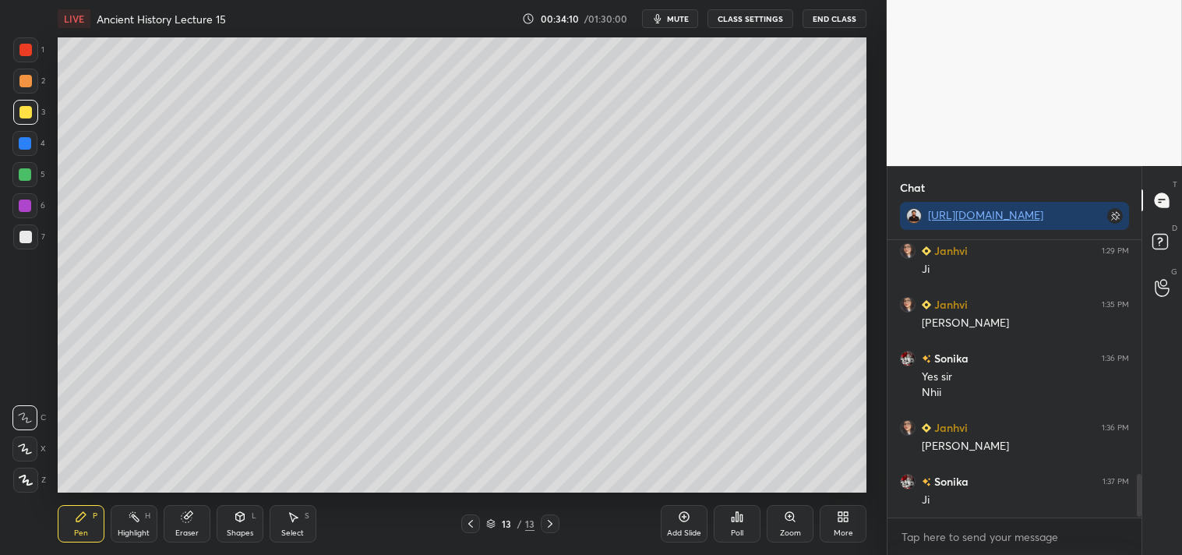
scroll to position [1537, 0]
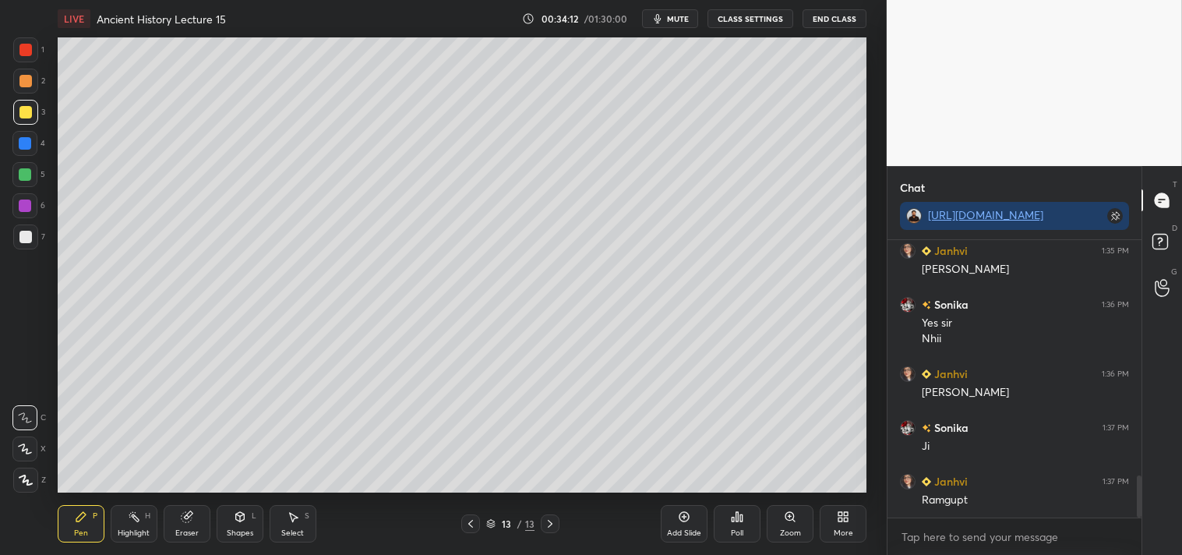
click at [30, 237] on div at bounding box center [25, 237] width 12 height 12
click at [189, 524] on div "Eraser" at bounding box center [187, 523] width 47 height 37
click at [67, 524] on div "Pen P" at bounding box center [81, 523] width 47 height 37
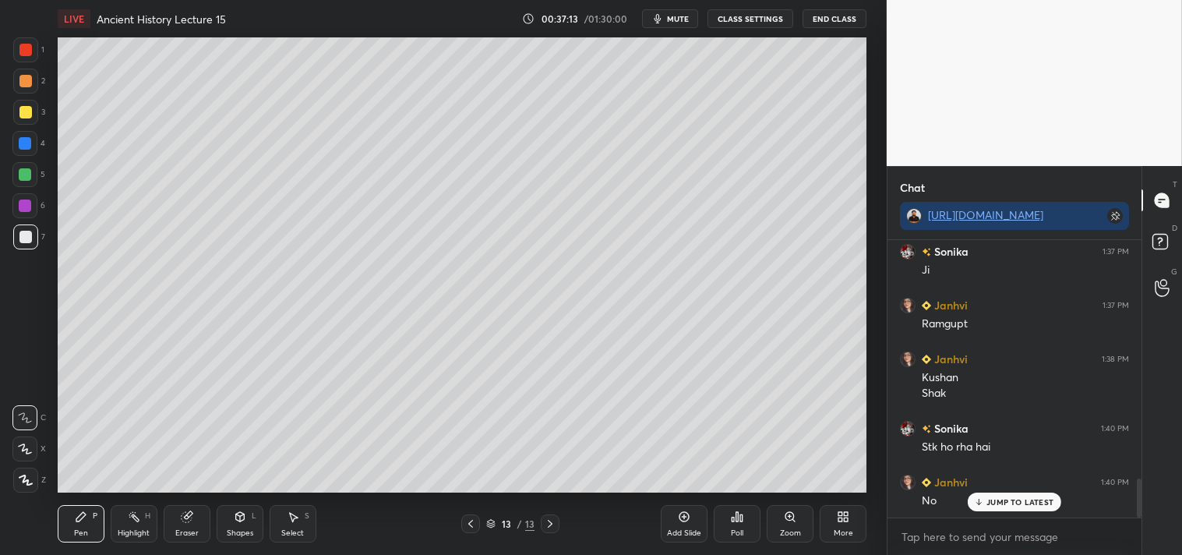
scroll to position [1767, 0]
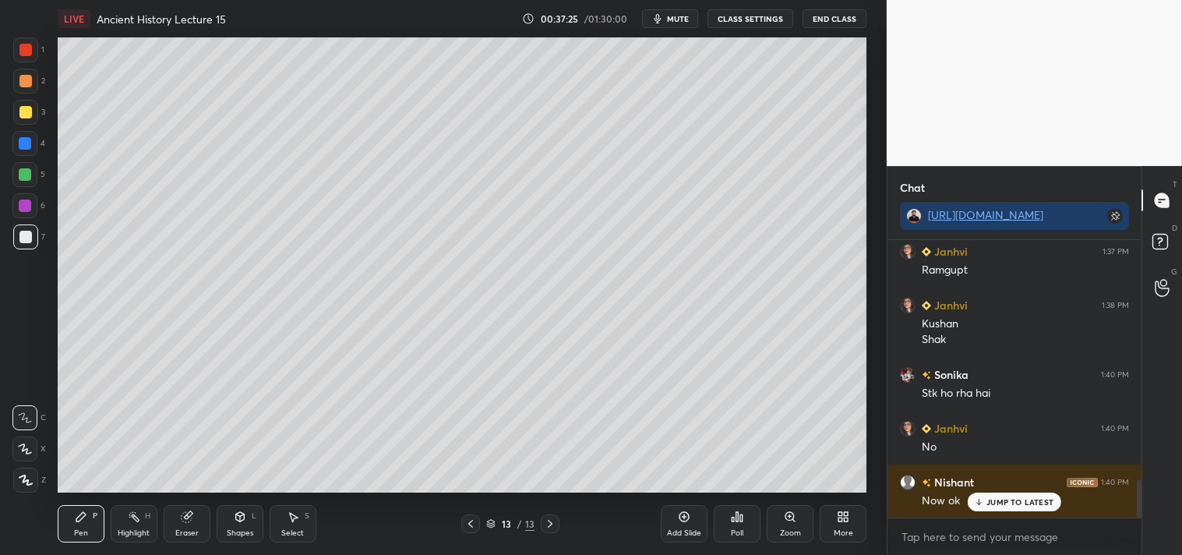
click at [691, 526] on div "Add Slide" at bounding box center [684, 523] width 47 height 37
click at [471, 525] on icon at bounding box center [470, 523] width 12 height 12
click at [551, 521] on icon at bounding box center [550, 523] width 12 height 12
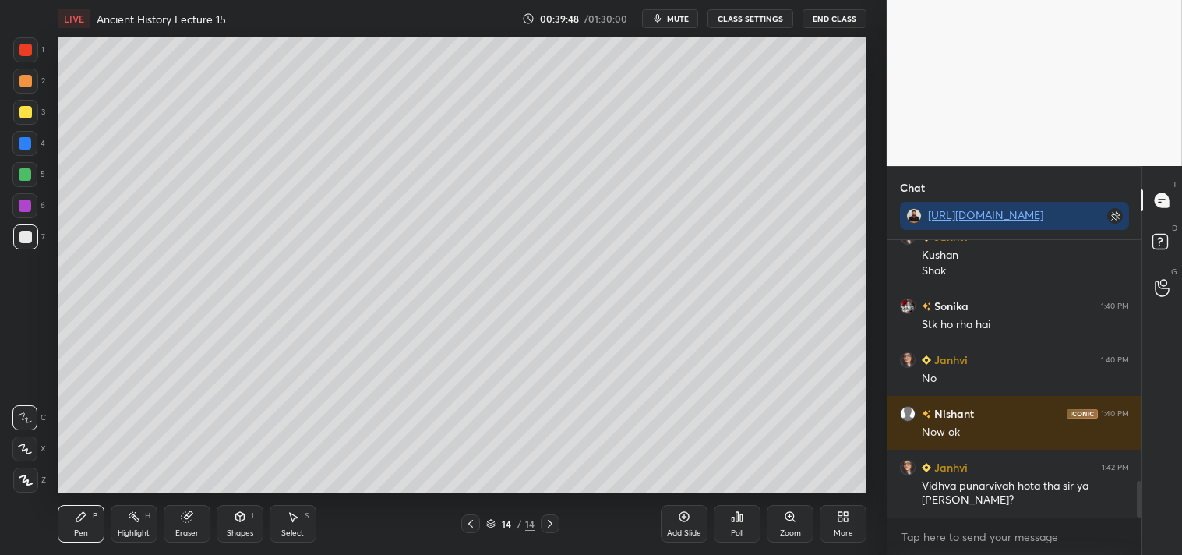
click at [466, 526] on icon at bounding box center [470, 523] width 12 height 12
click at [554, 520] on icon at bounding box center [550, 523] width 12 height 12
click at [692, 515] on div "Add Slide" at bounding box center [684, 523] width 47 height 37
click at [756, 19] on button "CLASS SETTINGS" at bounding box center [751, 18] width 86 height 19
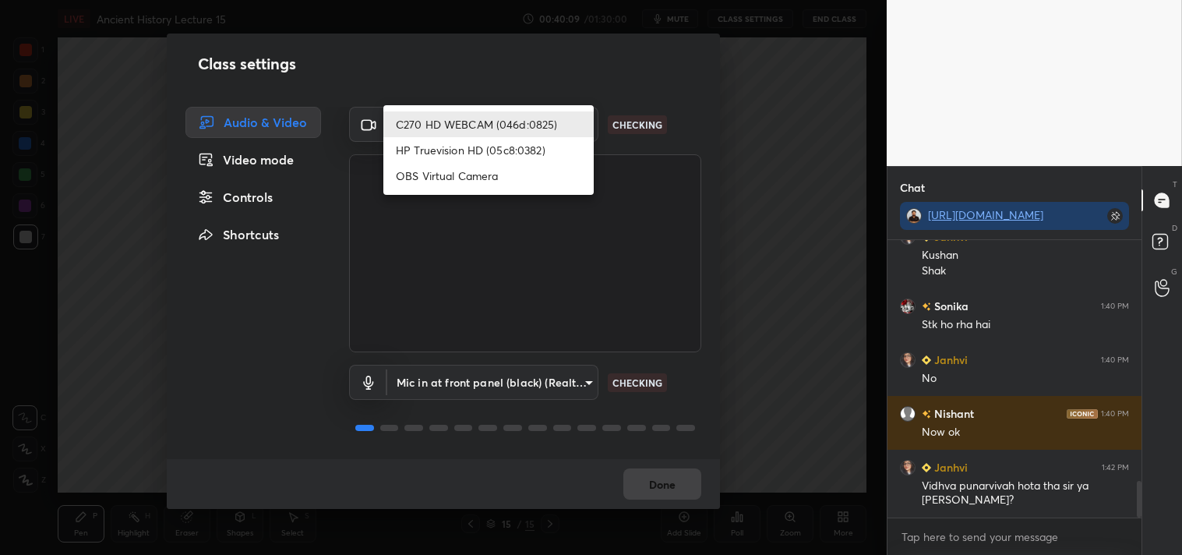
click at [447, 125] on body "1 2 3 4 5 6 7 C X Z C X Z E E Erase all H H LIVE Ancient History Lecture 15 00:…" at bounding box center [591, 277] width 1182 height 555
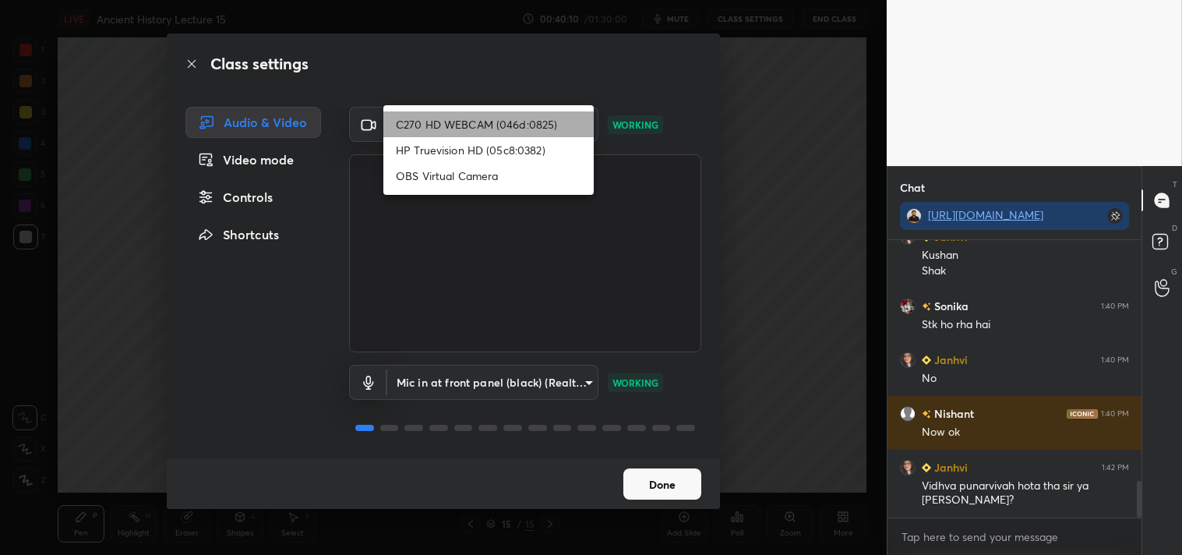
click at [482, 115] on li "C270 HD WEBCAM (046d:0825)" at bounding box center [488, 124] width 210 height 26
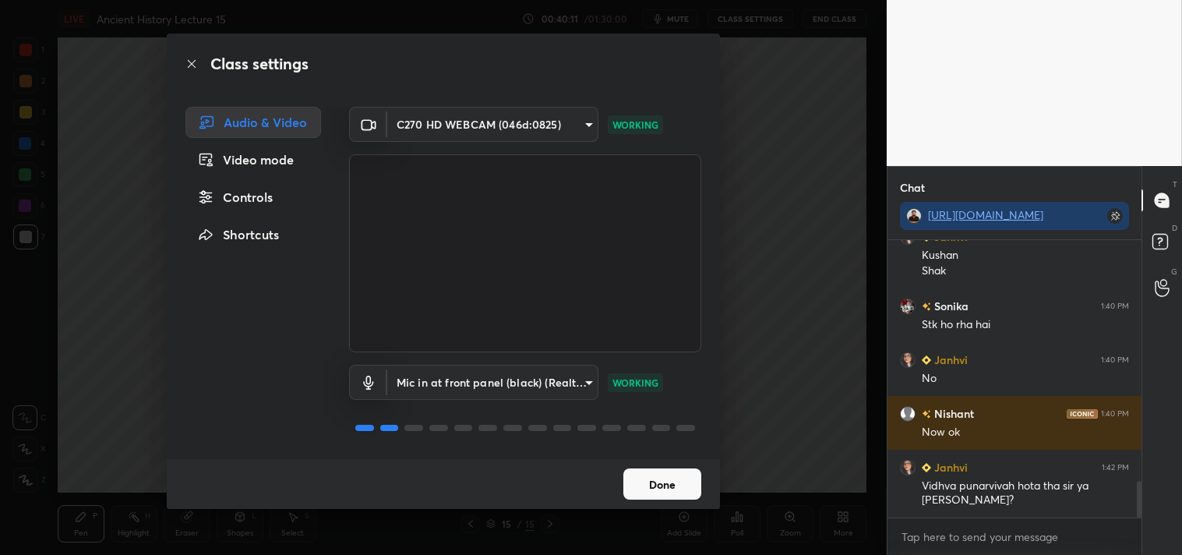
click at [663, 483] on button "Done" at bounding box center [662, 483] width 78 height 31
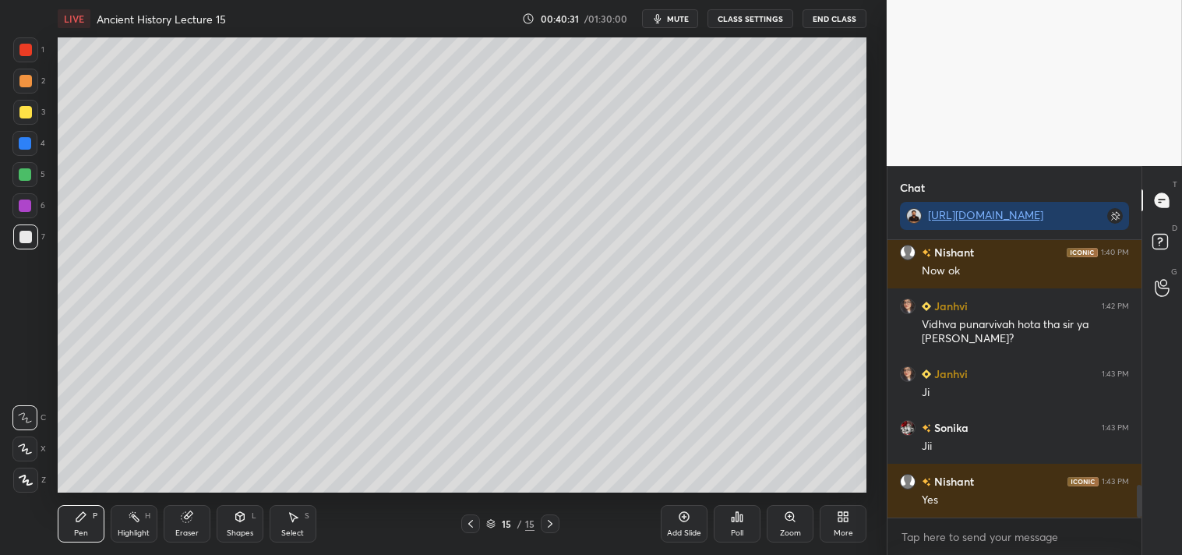
scroll to position [2050, 0]
